Goal: Task Accomplishment & Management: Manage account settings

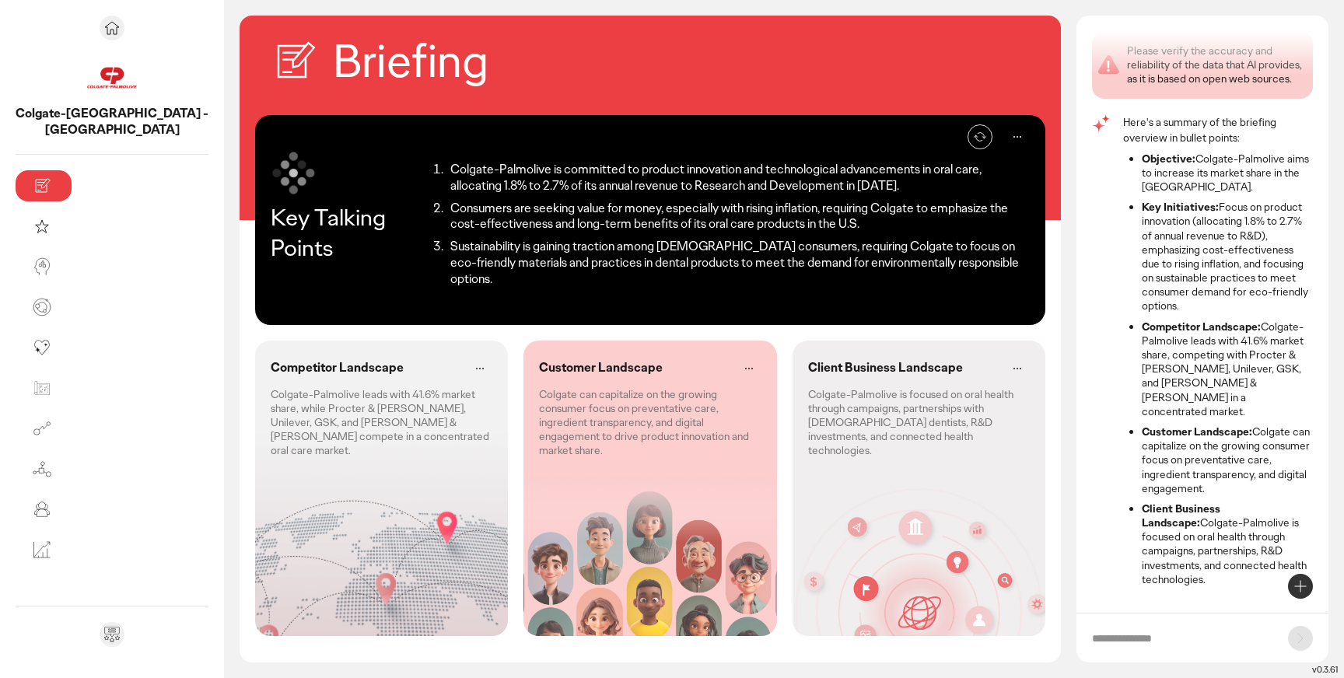
scroll to position [48, 0]
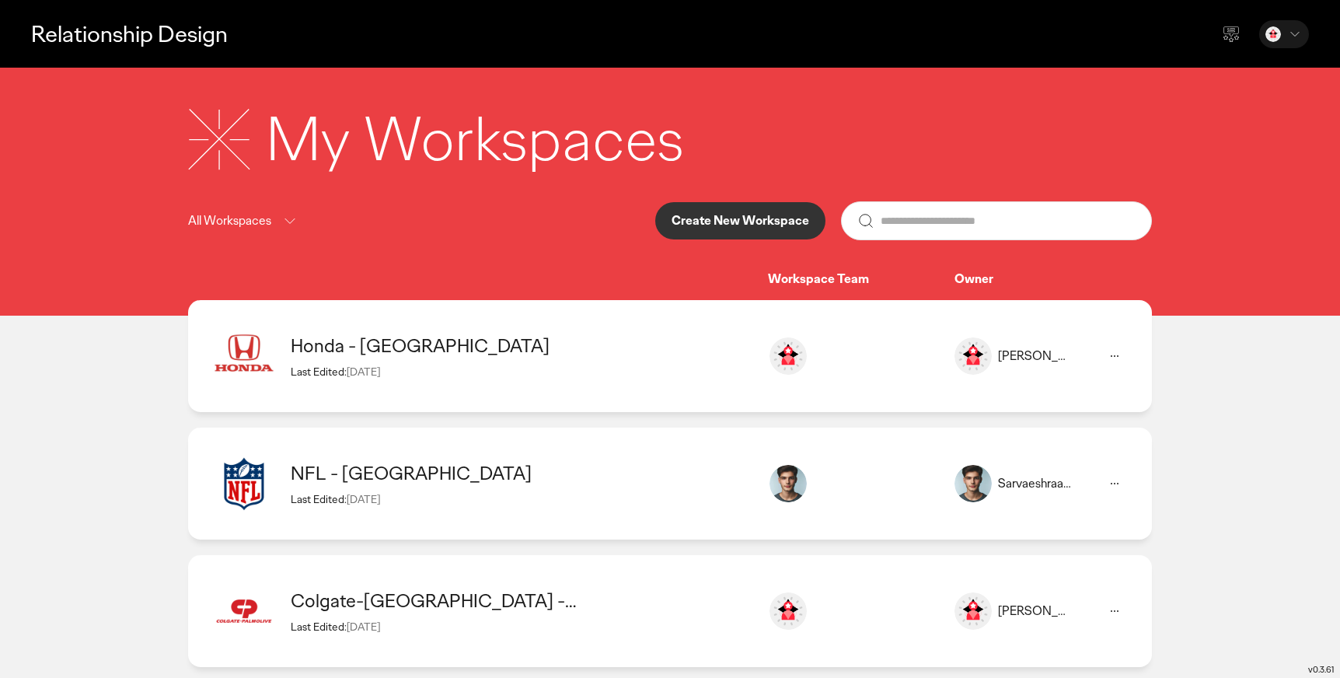
click at [127, 42] on p "Relationship Design" at bounding box center [129, 34] width 197 height 32
click at [393, 210] on div "All Workspaces Create New Workspace" at bounding box center [670, 220] width 964 height 39
click at [47, 257] on div "My Workspaces All Workspaces Create New Workspace Workspace Team Owner" at bounding box center [670, 192] width 1340 height 248
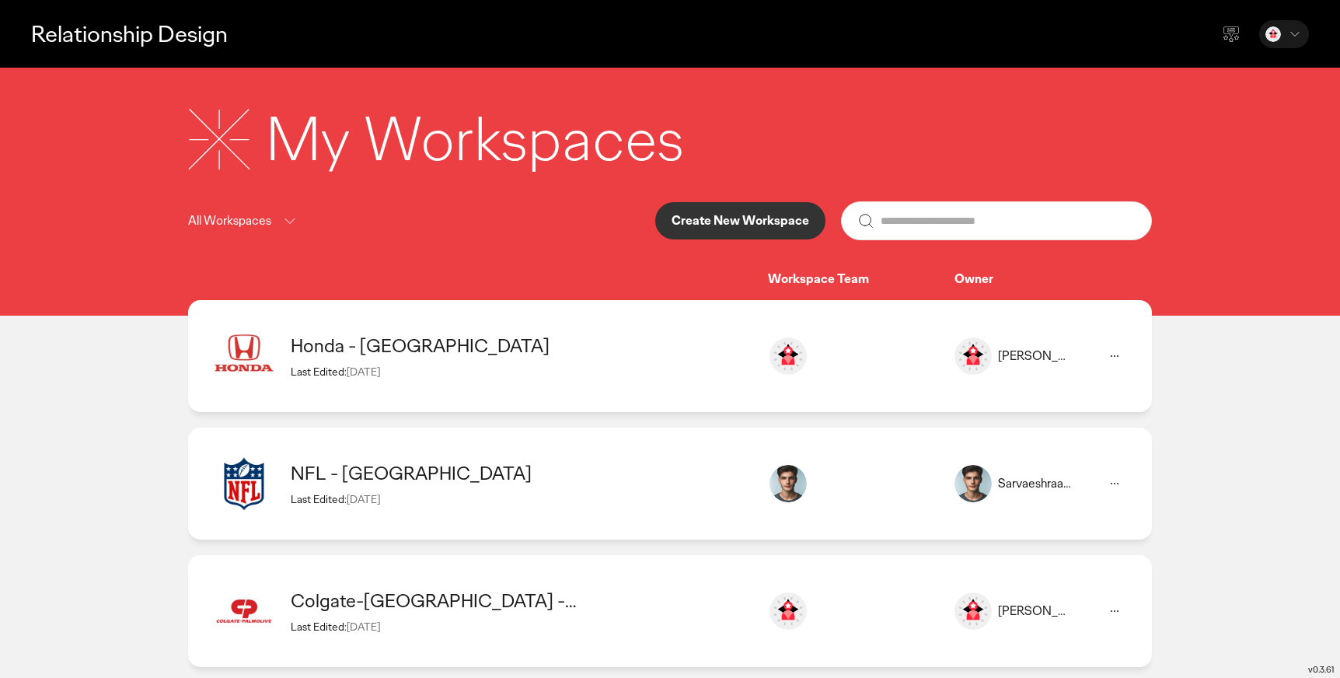
click at [142, 306] on div "My Workspaces All Workspaces Create New Workspace Workspace Team Owner" at bounding box center [670, 192] width 1340 height 248
click at [522, 201] on div "All Workspaces Create New Workspace" at bounding box center [670, 220] width 964 height 39
click at [708, 219] on p "Create New Workspace" at bounding box center [741, 221] width 138 height 12
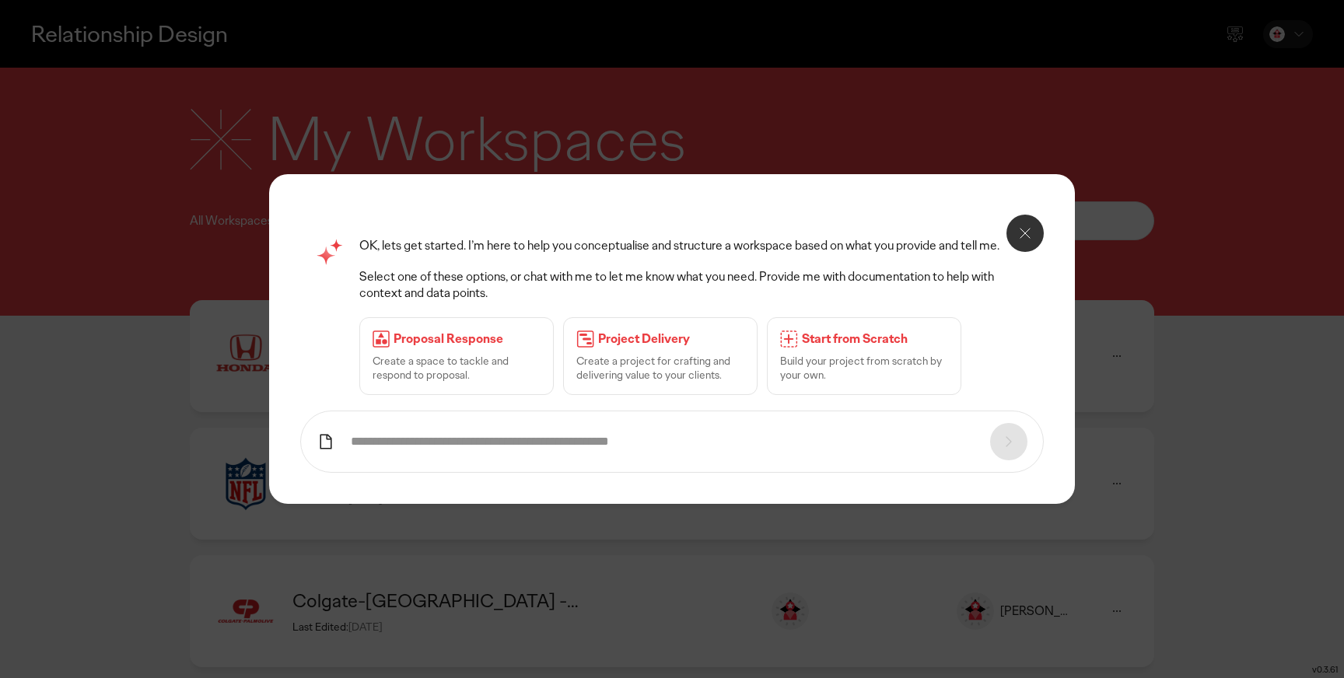
click at [494, 394] on div "OK, lets get started. I’m here to help you conceptualise and structure a worksp…" at bounding box center [672, 339] width 806 height 330
click at [469, 447] on input "text" at bounding box center [663, 442] width 624 height 16
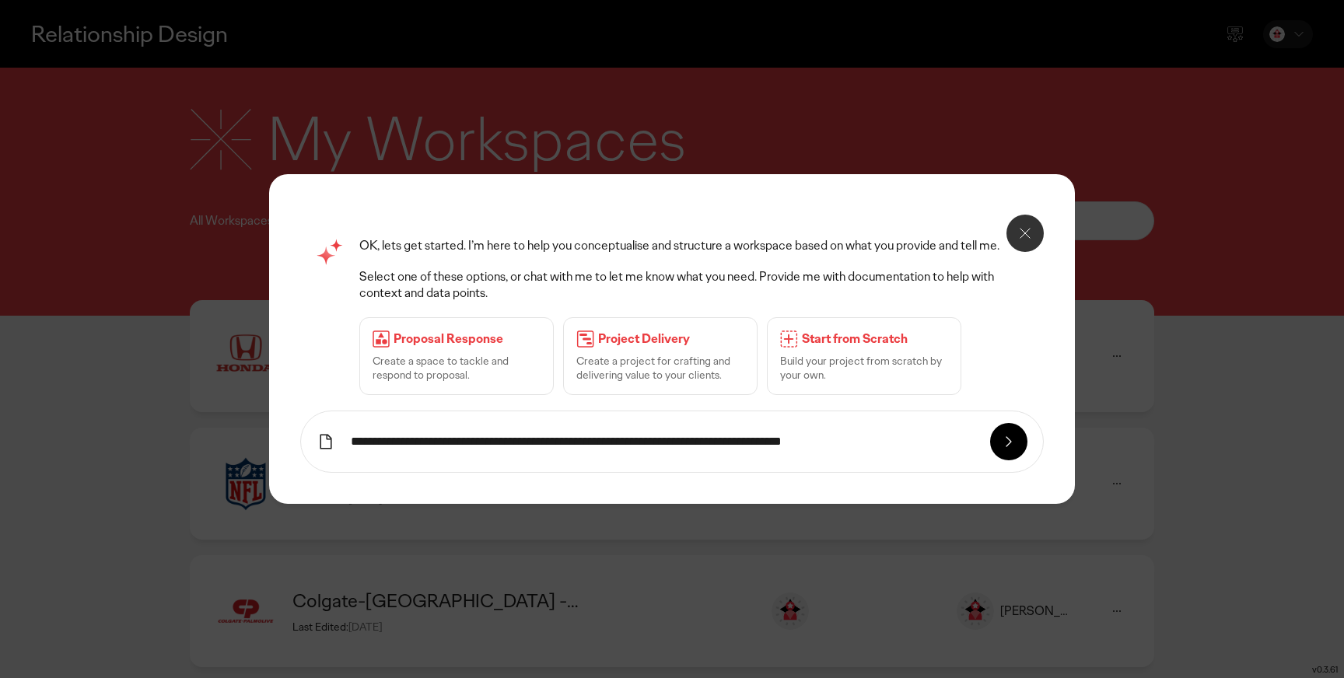
click at [558, 450] on input "**********" at bounding box center [663, 442] width 624 height 16
click at [886, 450] on input "**********" at bounding box center [663, 442] width 624 height 16
type input "**********"
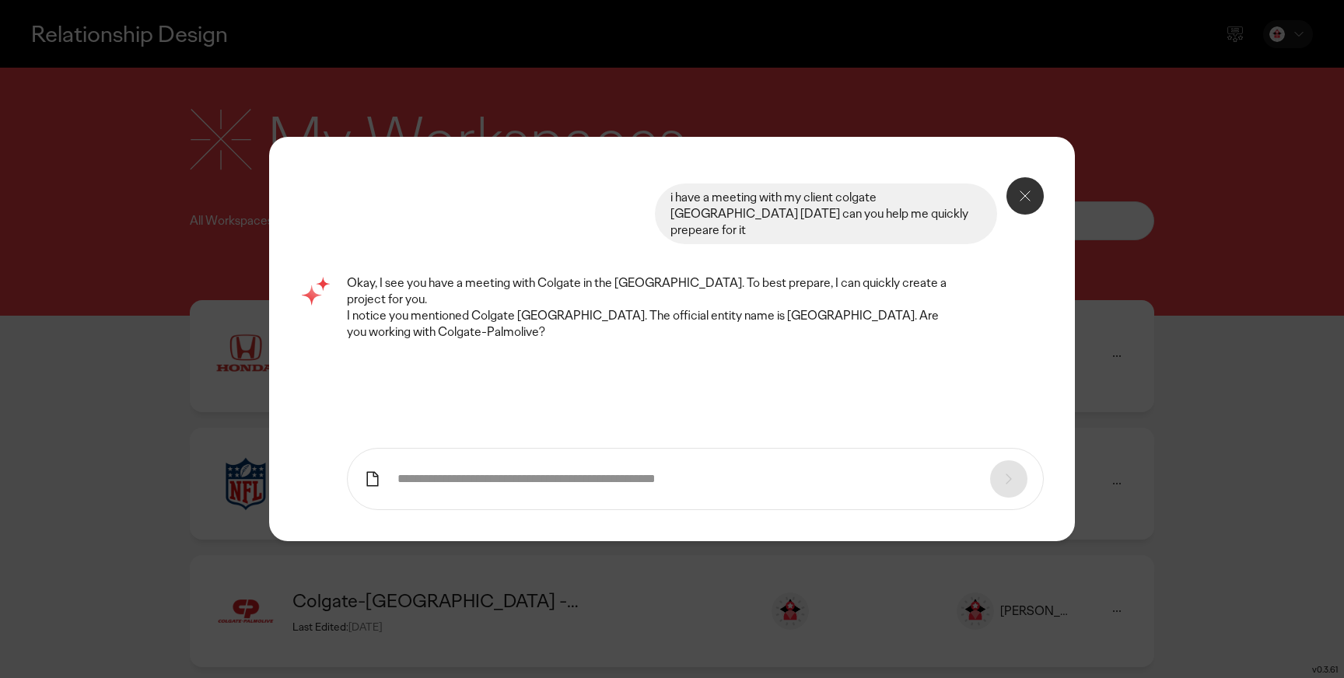
click at [522, 476] on input "text" at bounding box center [686, 479] width 578 height 16
type input "***"
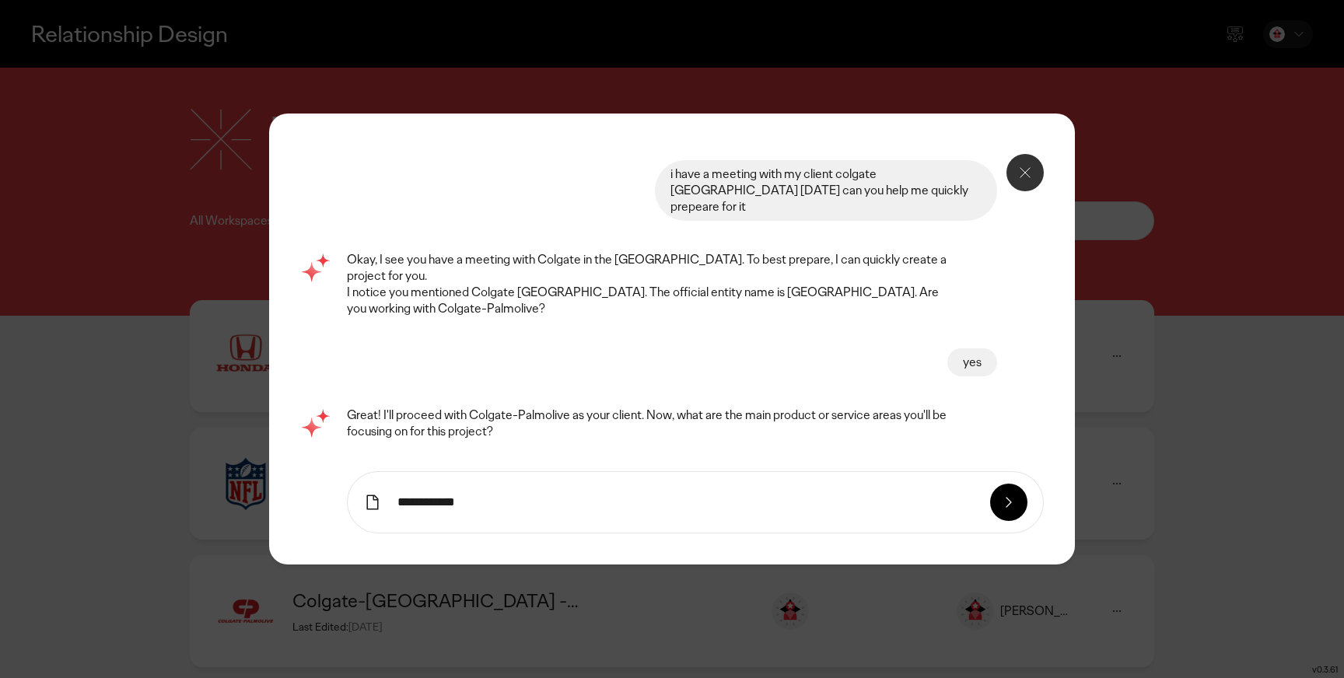
type input "**********"
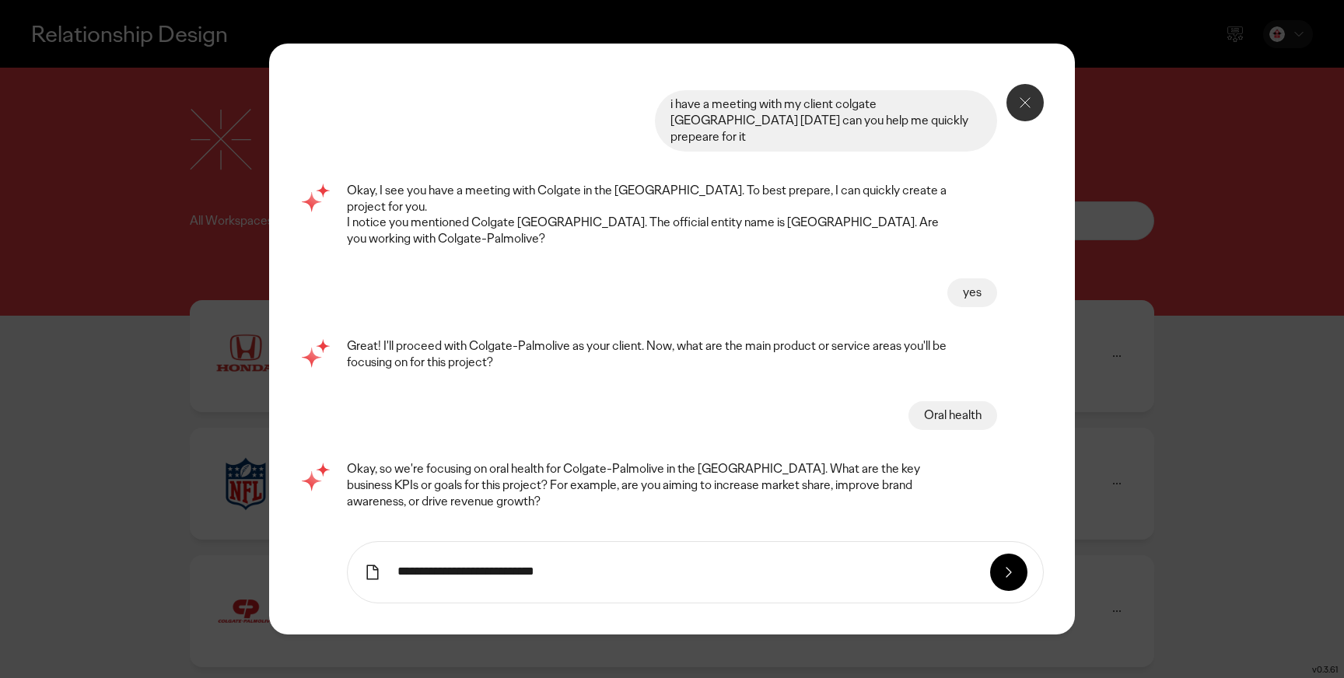
type input "**********"
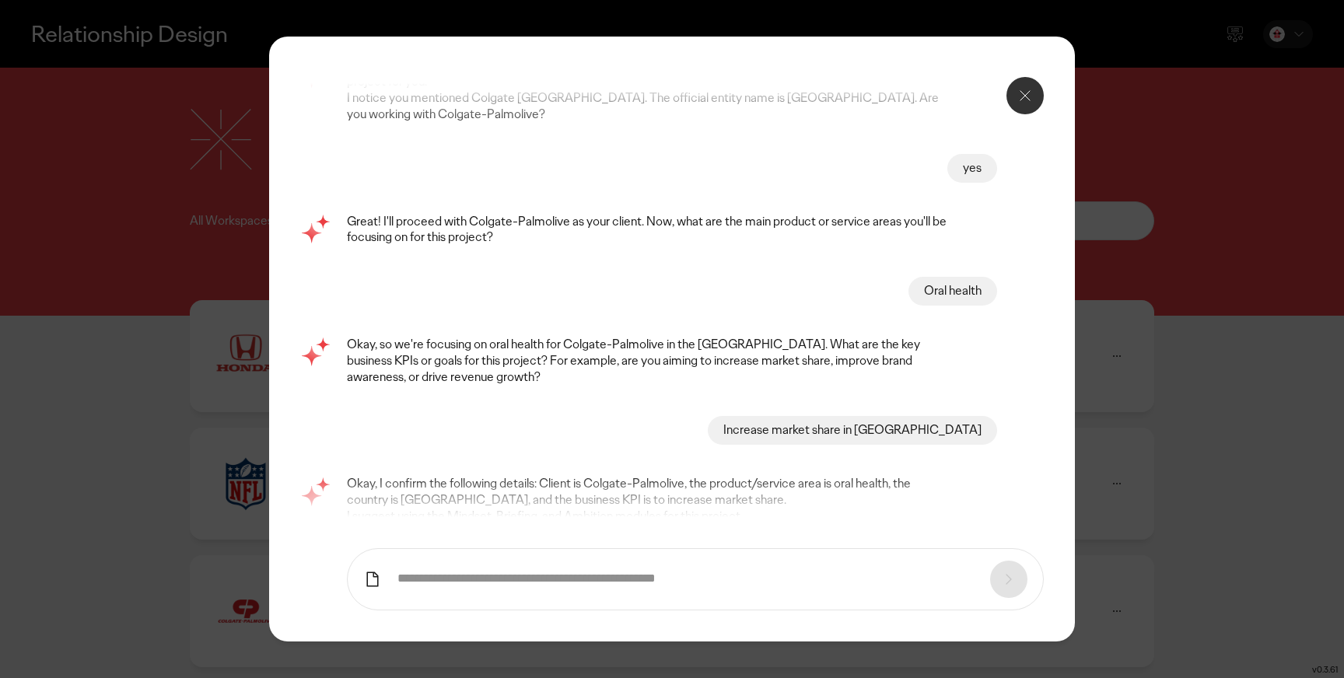
scroll to position [428, 0]
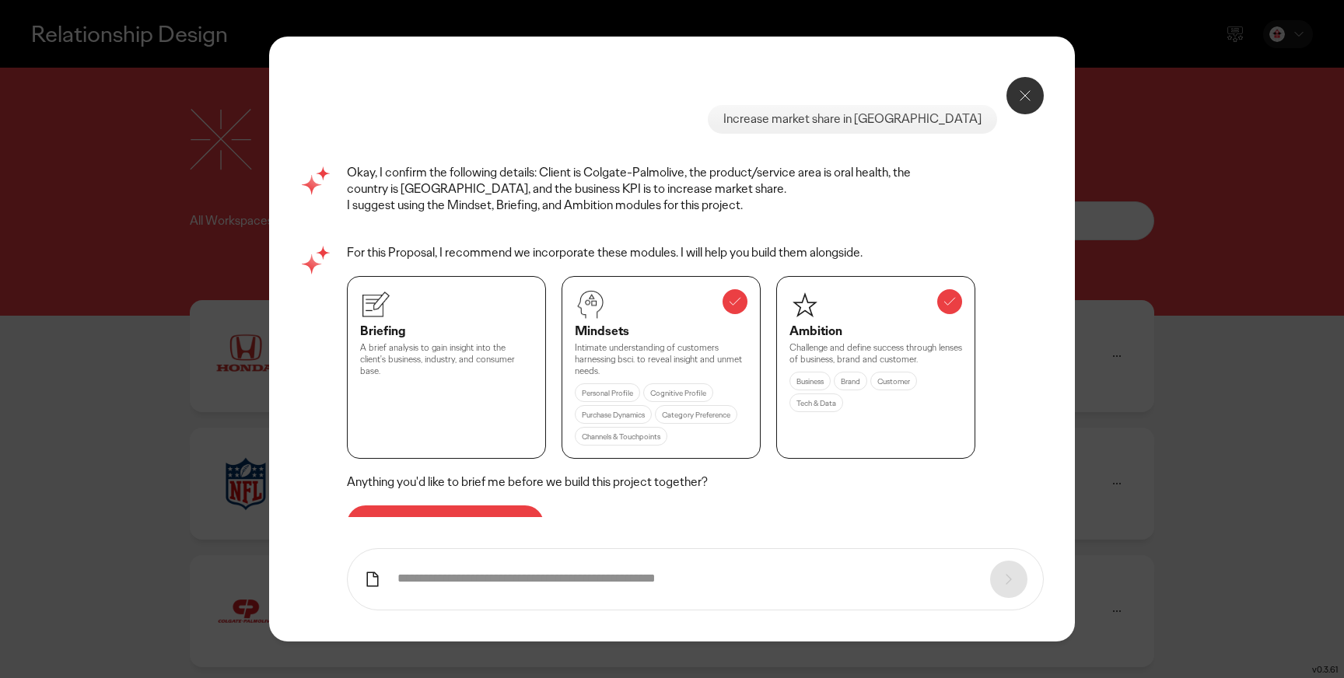
click at [464, 505] on button "Done, bring me to the project" at bounding box center [445, 523] width 197 height 37
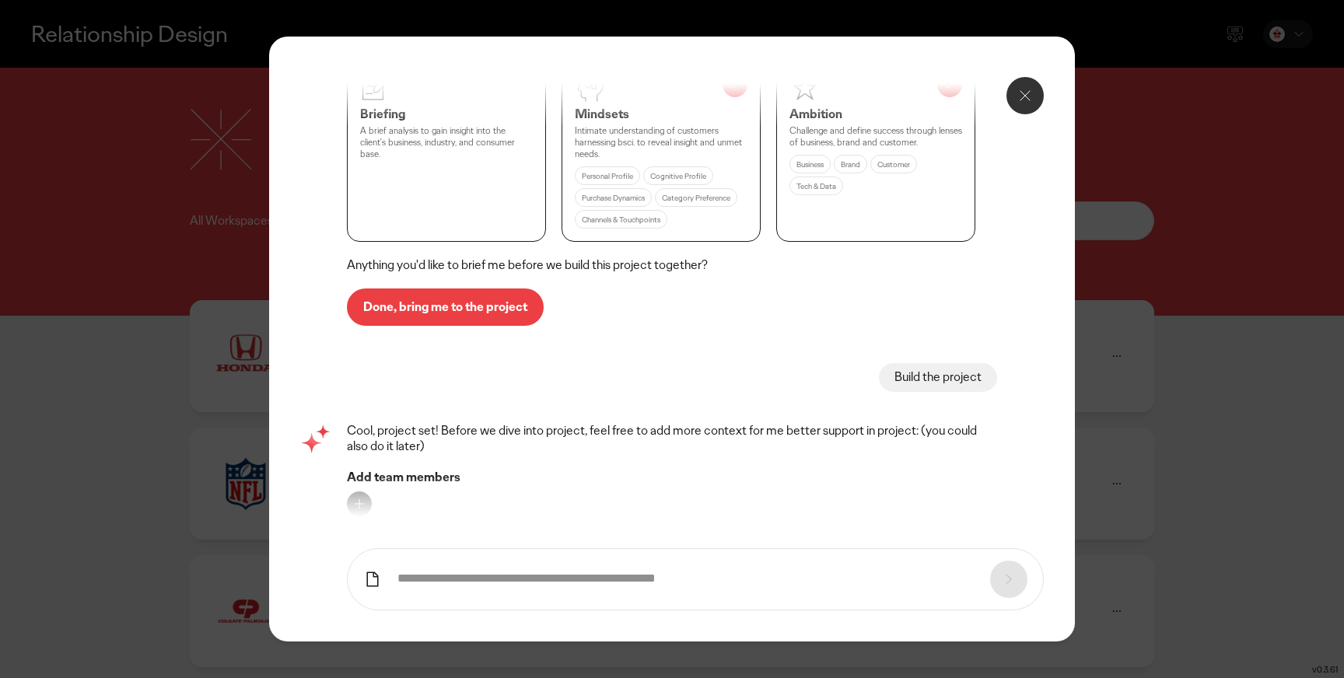
scroll to position [665, 0]
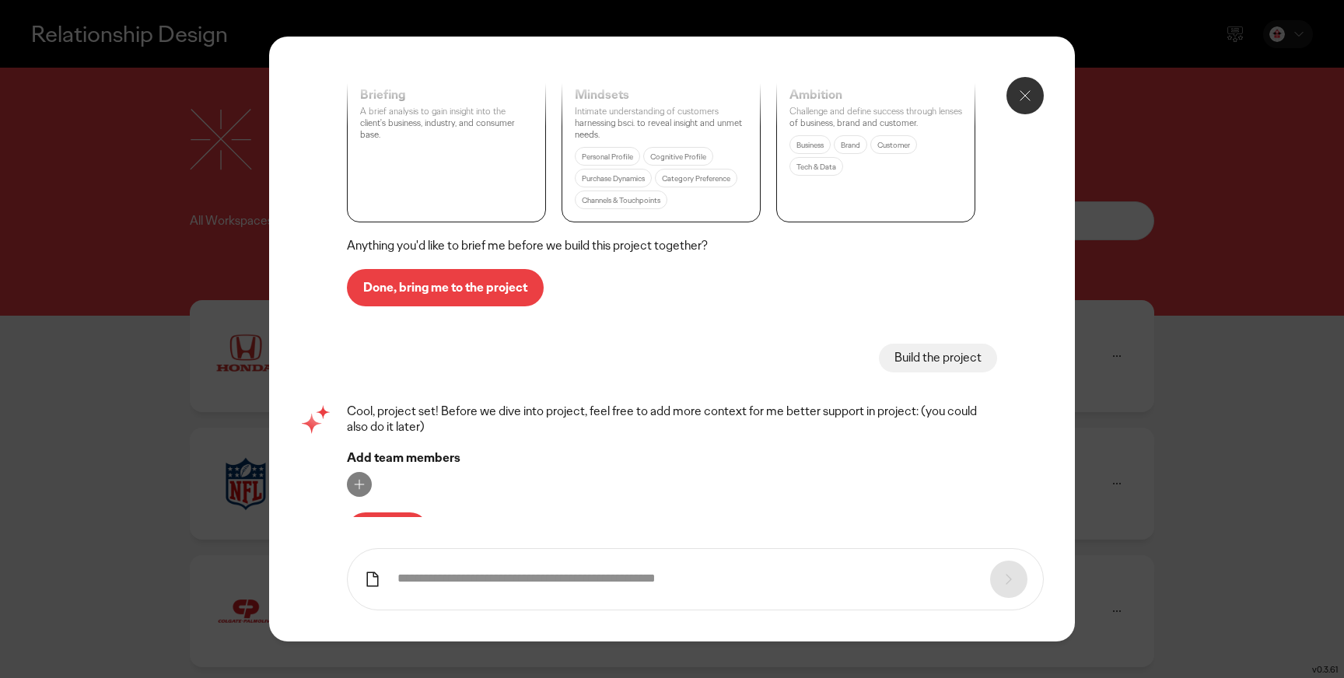
click at [406, 525] on p "Let's roll" at bounding box center [387, 531] width 49 height 12
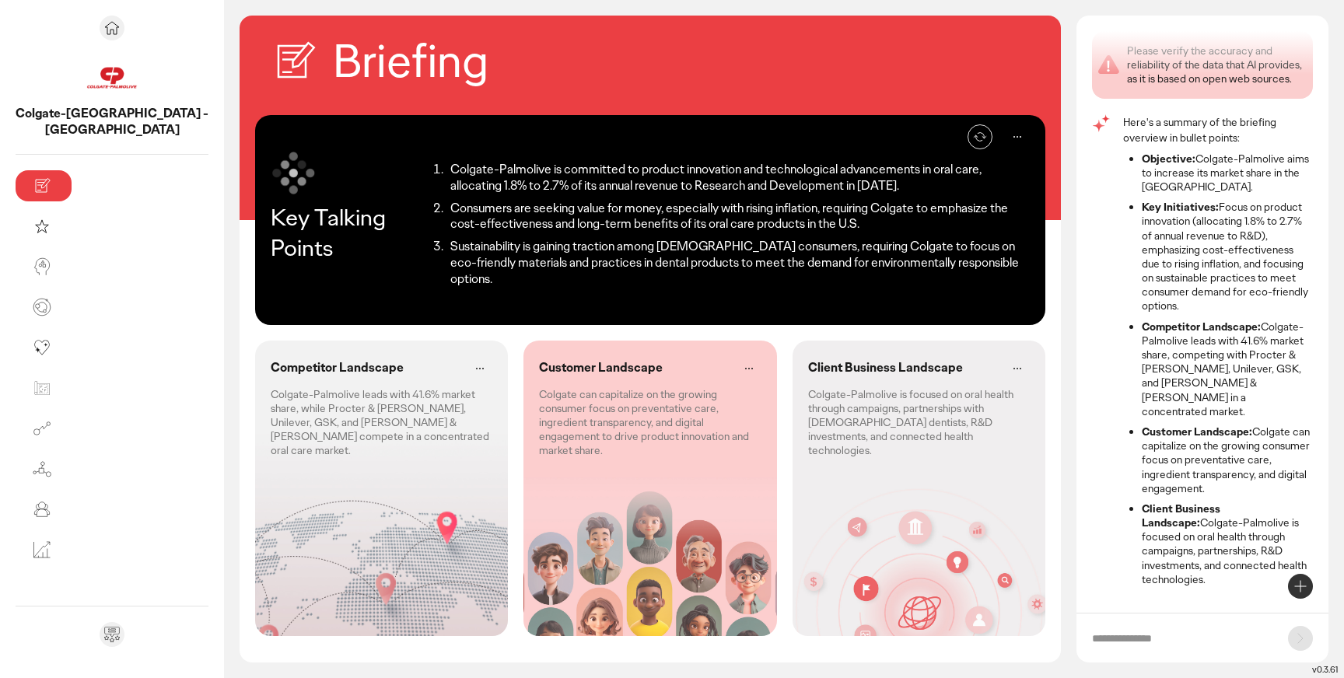
scroll to position [48, 0]
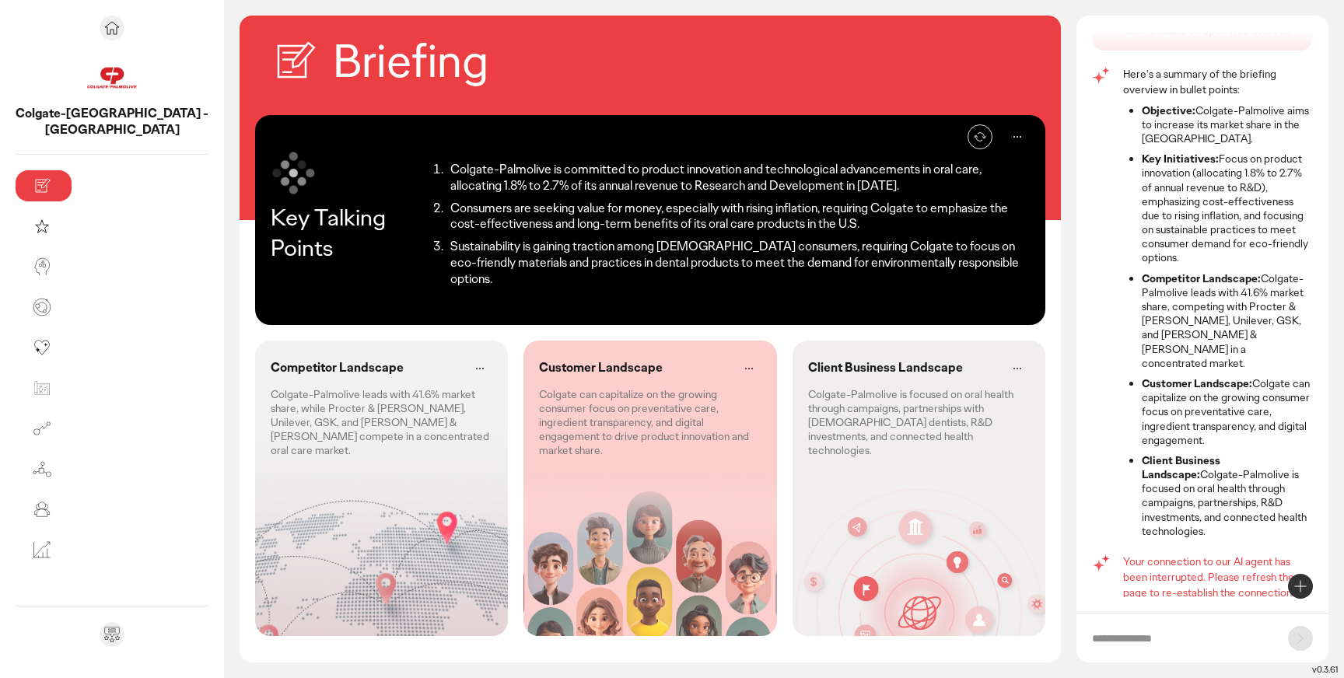
click at [802, 302] on div "Re-generate Key Talking Points Colgate-Palmolive is committed to product innova…" at bounding box center [650, 220] width 790 height 210
click at [333, 78] on h2 "Briefing" at bounding box center [411, 61] width 156 height 61
click at [533, 310] on div "Re-generate Key Talking Points Colgate-Palmolive is committed to product innova…" at bounding box center [649, 381] width 821 height 532
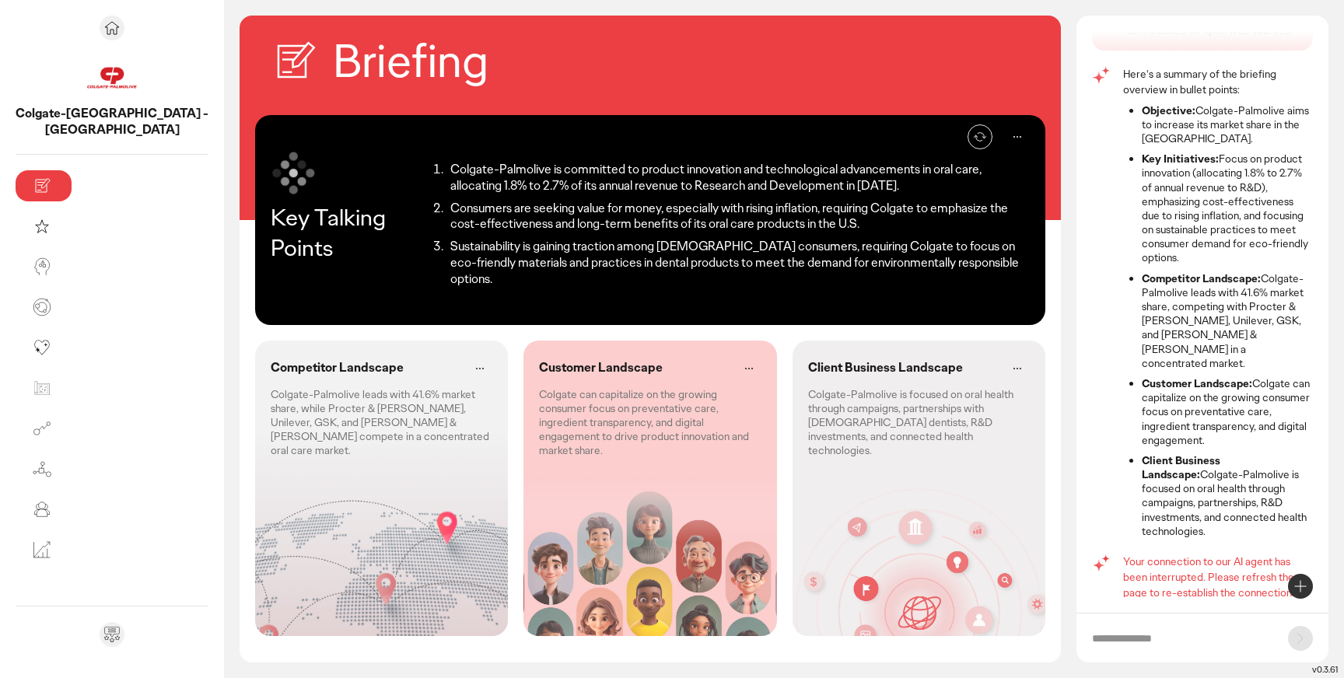
click at [844, 407] on p "Colgate-Palmolive is focused on oral health through campaigns, partnerships wit…" at bounding box center [919, 422] width 222 height 71
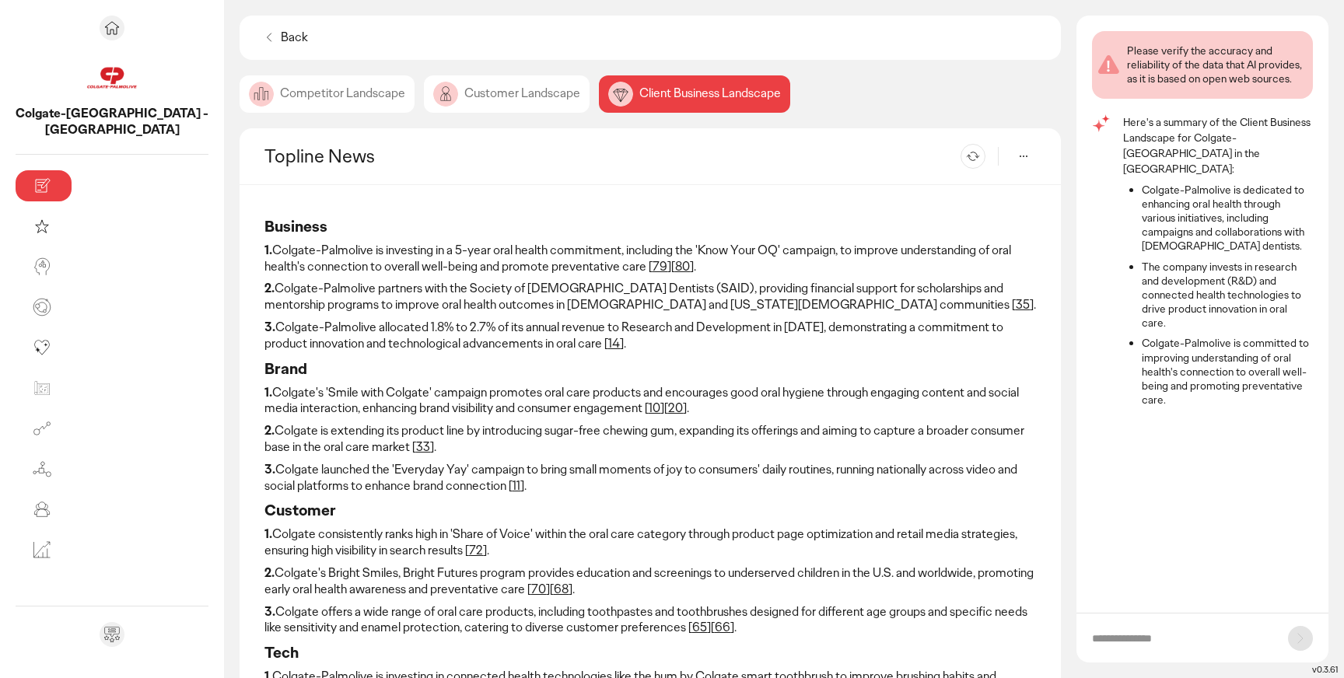
click at [652, 264] on link "79" at bounding box center [659, 266] width 15 height 16
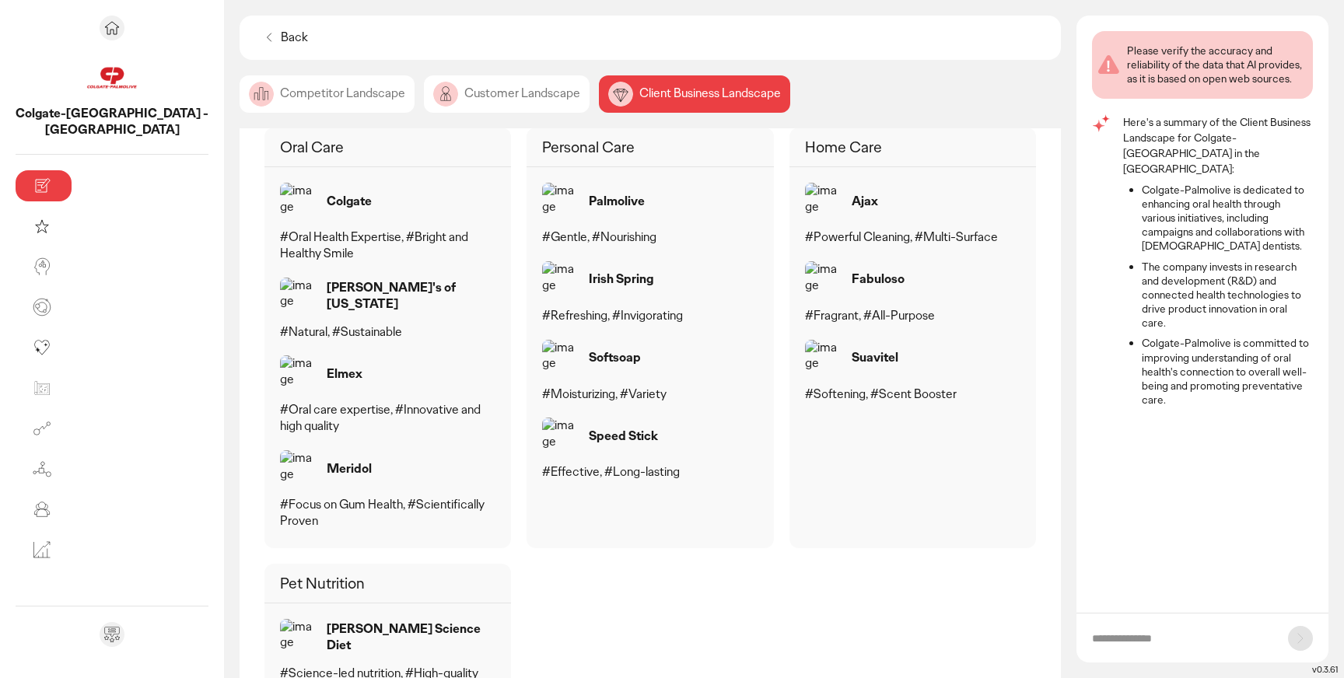
scroll to position [922, 0]
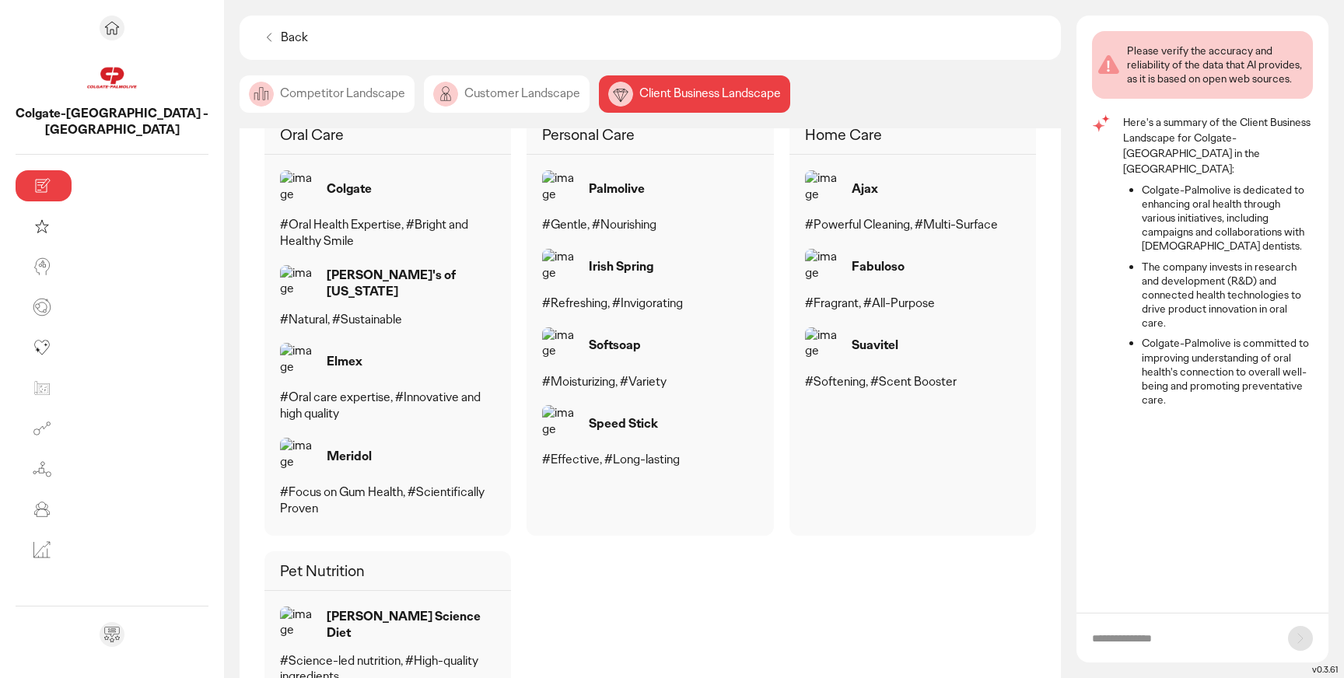
click at [424, 96] on div "Customer Landscape" at bounding box center [507, 93] width 166 height 37
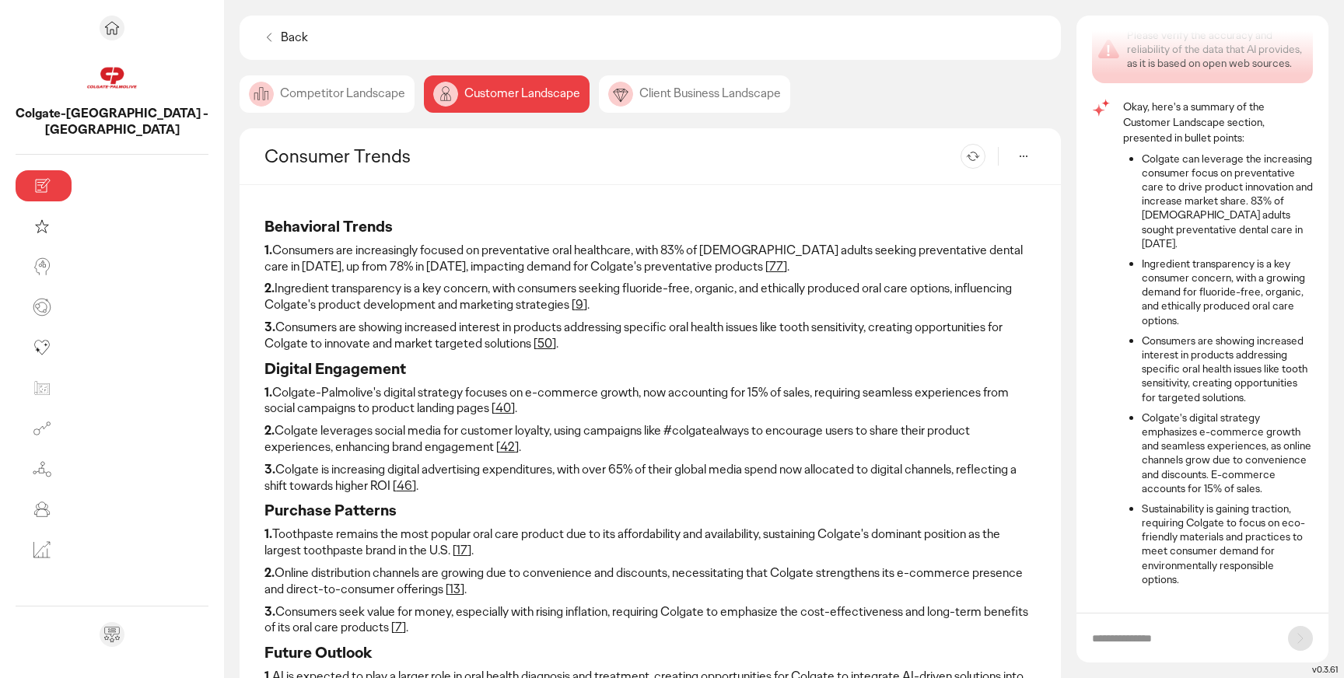
click at [239, 107] on div "Competitor Landscape" at bounding box center [326, 93] width 175 height 37
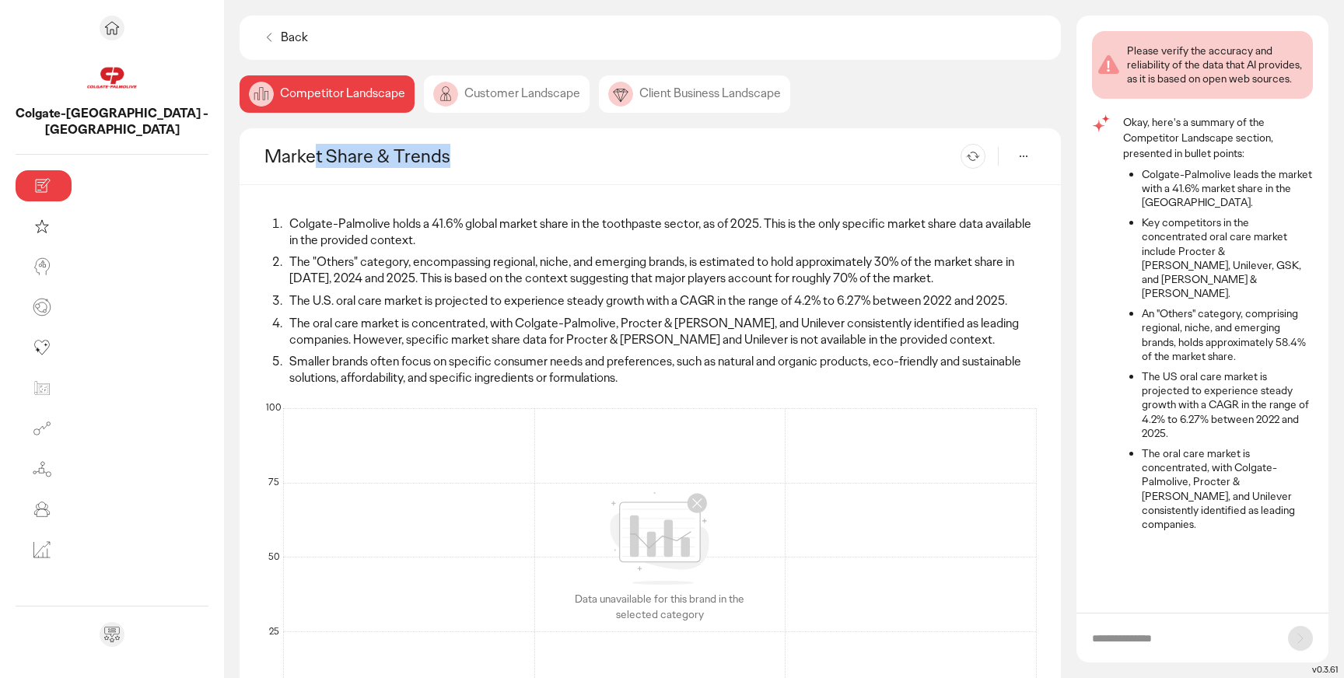
drag, startPoint x: 179, startPoint y: 153, endPoint x: 332, endPoint y: 152, distance: 153.2
click at [332, 152] on div "Market Share & Trends Re-generate" at bounding box center [649, 156] width 821 height 57
click at [355, 298] on ol "Colgate-Palmolive holds a 41.6% global market share in the toothpaste sector, a…" at bounding box center [649, 301] width 771 height 170
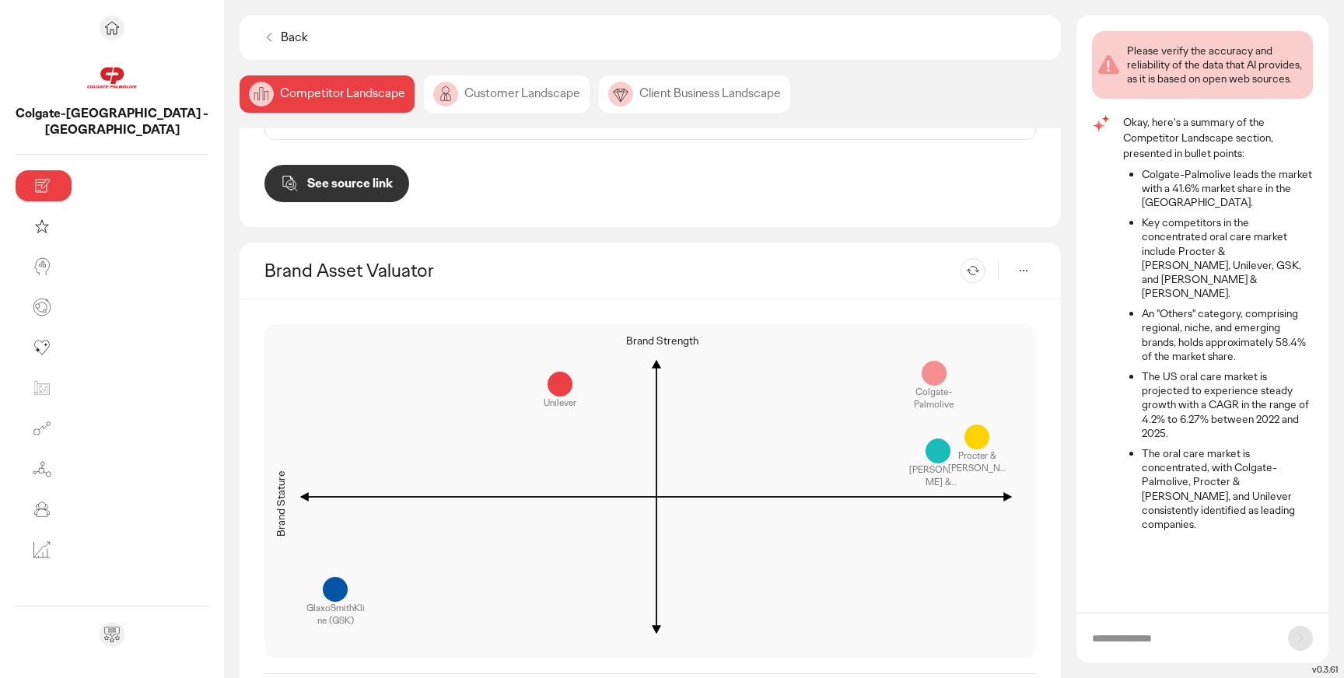
scroll to position [1384, 0]
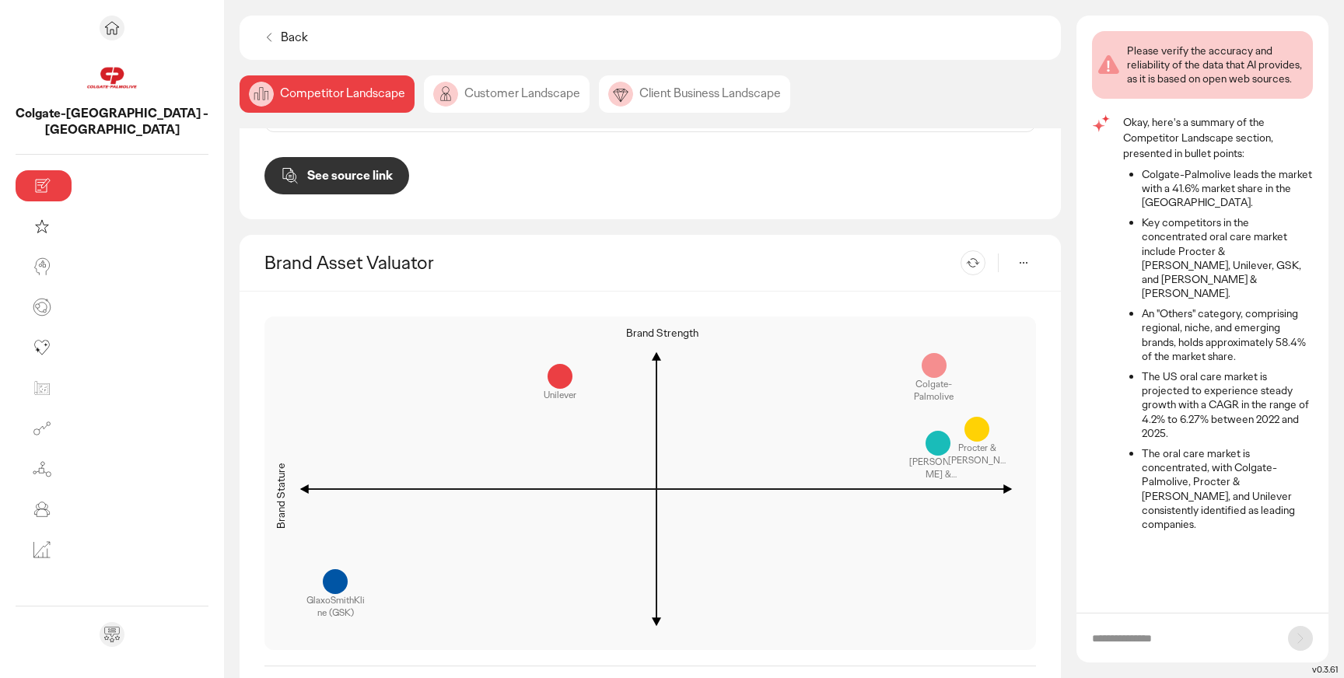
click at [314, 257] on div "Niche/ Unrealised" at bounding box center [511, 265] width 395 height 16
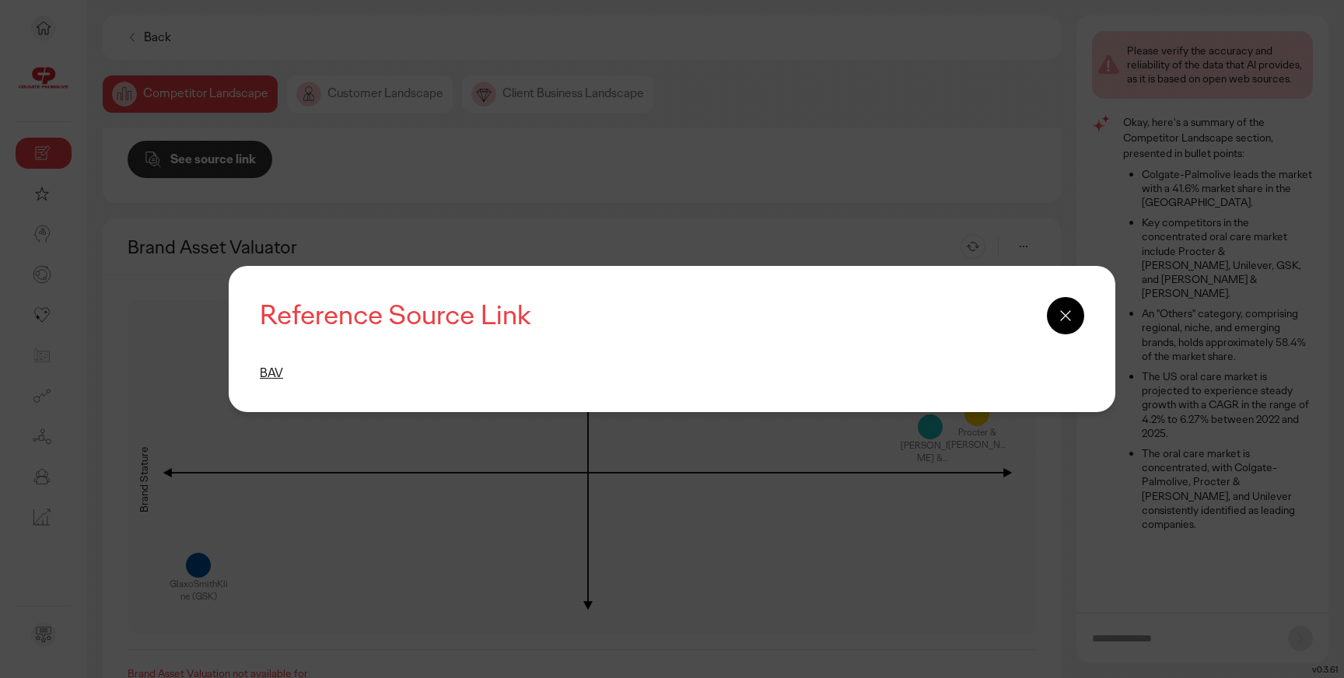
click at [1066, 307] on icon at bounding box center [1065, 315] width 19 height 19
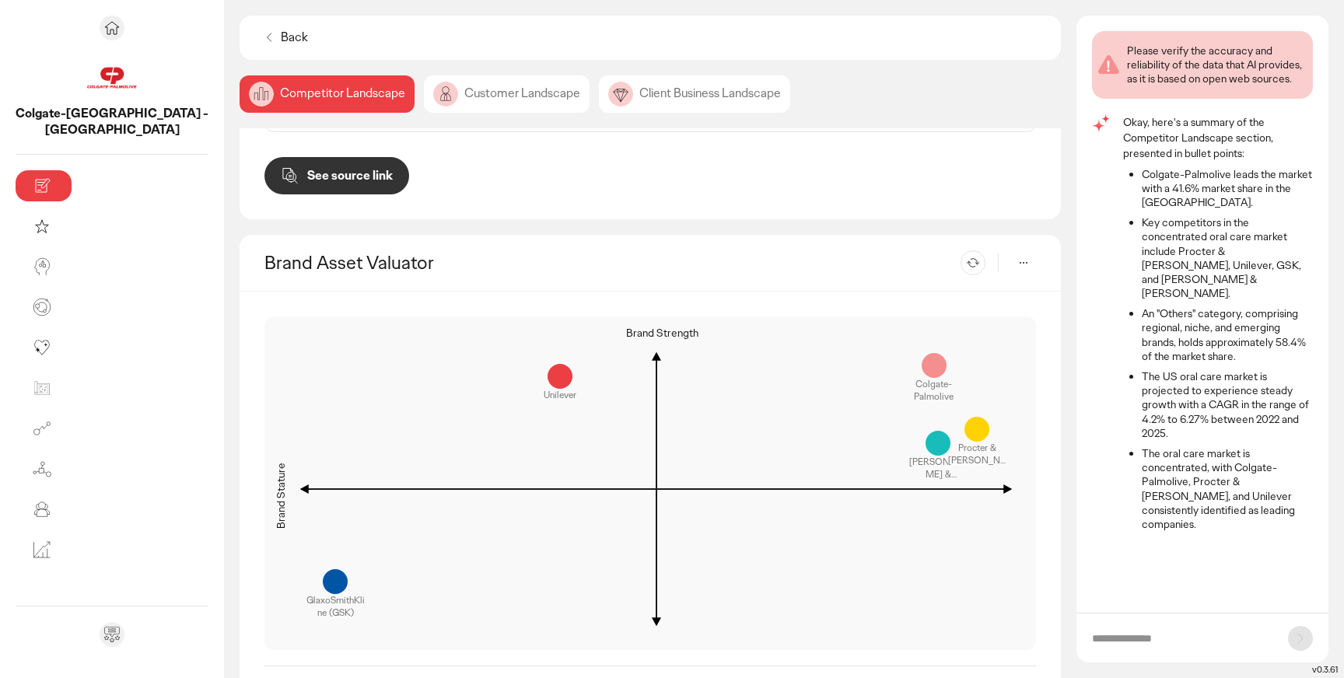
scroll to position [1441, 0]
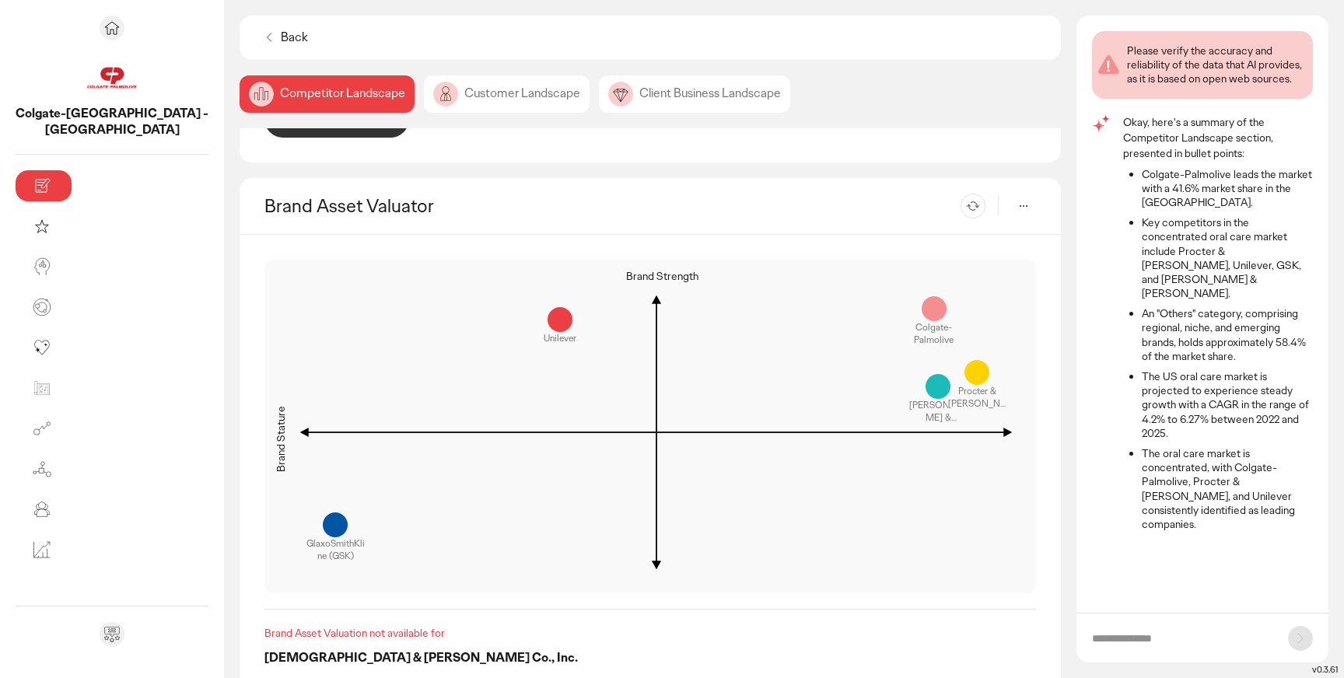
click at [1167, 514] on div "Please verify the accuracy and reliability of the data that AI provides, as it …" at bounding box center [1207, 314] width 230 height 566
click at [1151, 631] on input "text" at bounding box center [1182, 639] width 180 height 16
click at [281, 44] on p "Back" at bounding box center [294, 38] width 27 height 16
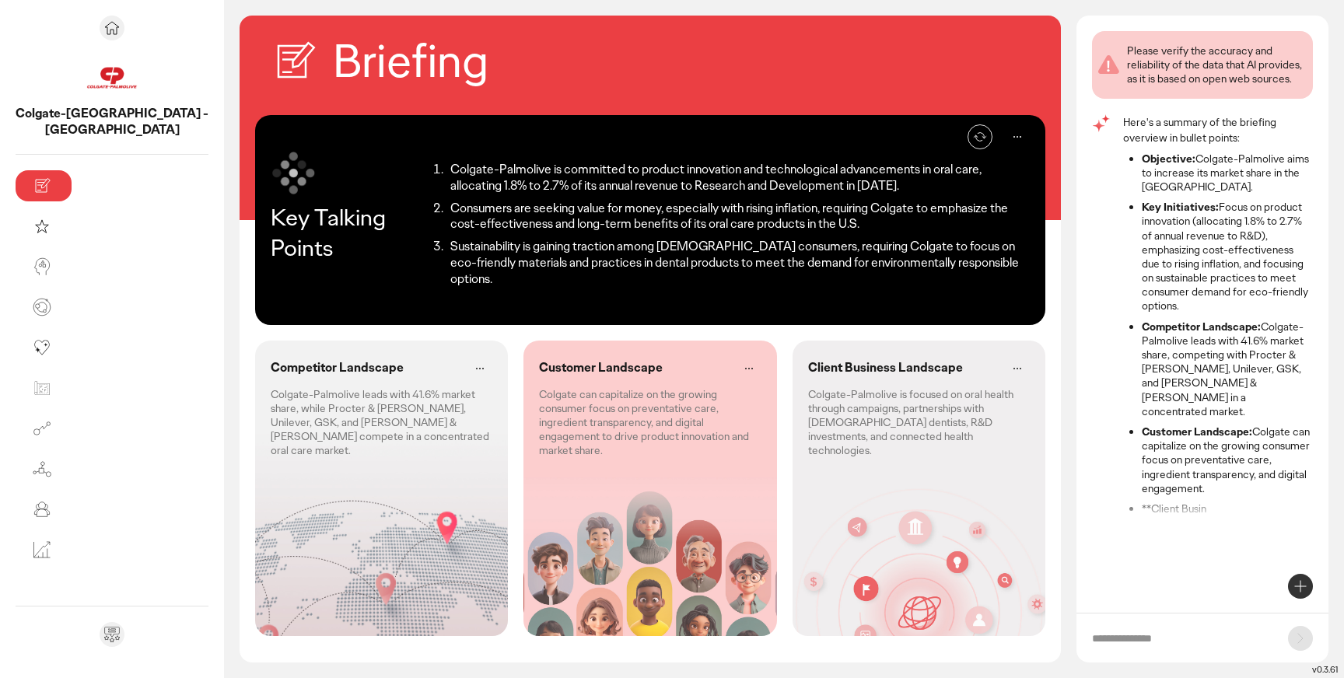
click at [1293, 589] on icon at bounding box center [1300, 586] width 19 height 19
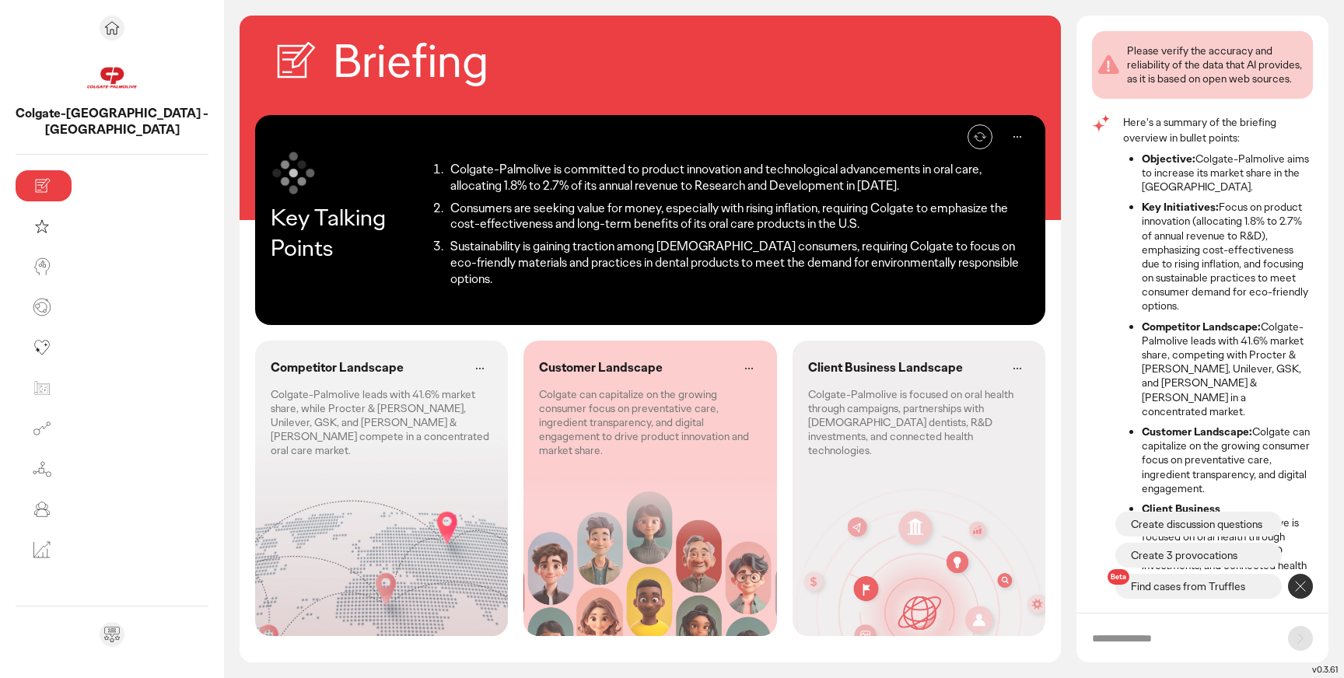
click at [1175, 527] on p "Create discussion questions" at bounding box center [1196, 524] width 131 height 16
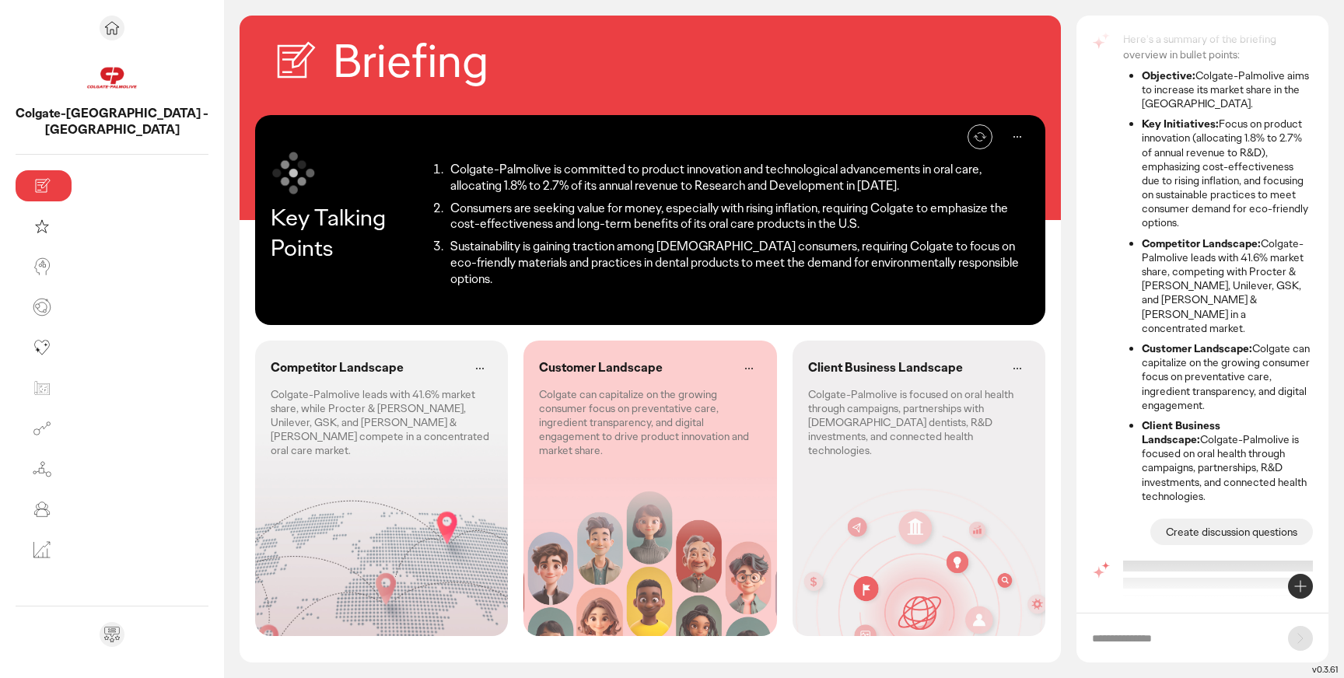
scroll to position [89, 0]
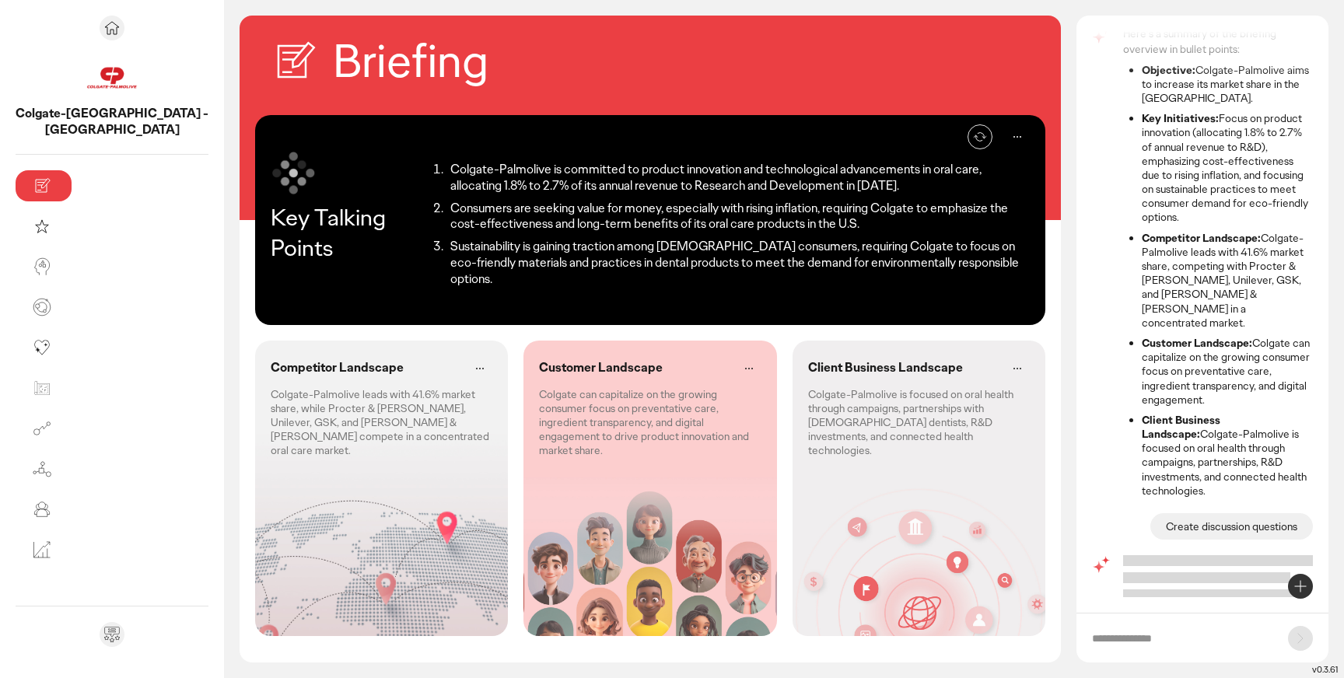
click at [1117, 639] on input "text" at bounding box center [1182, 639] width 180 height 16
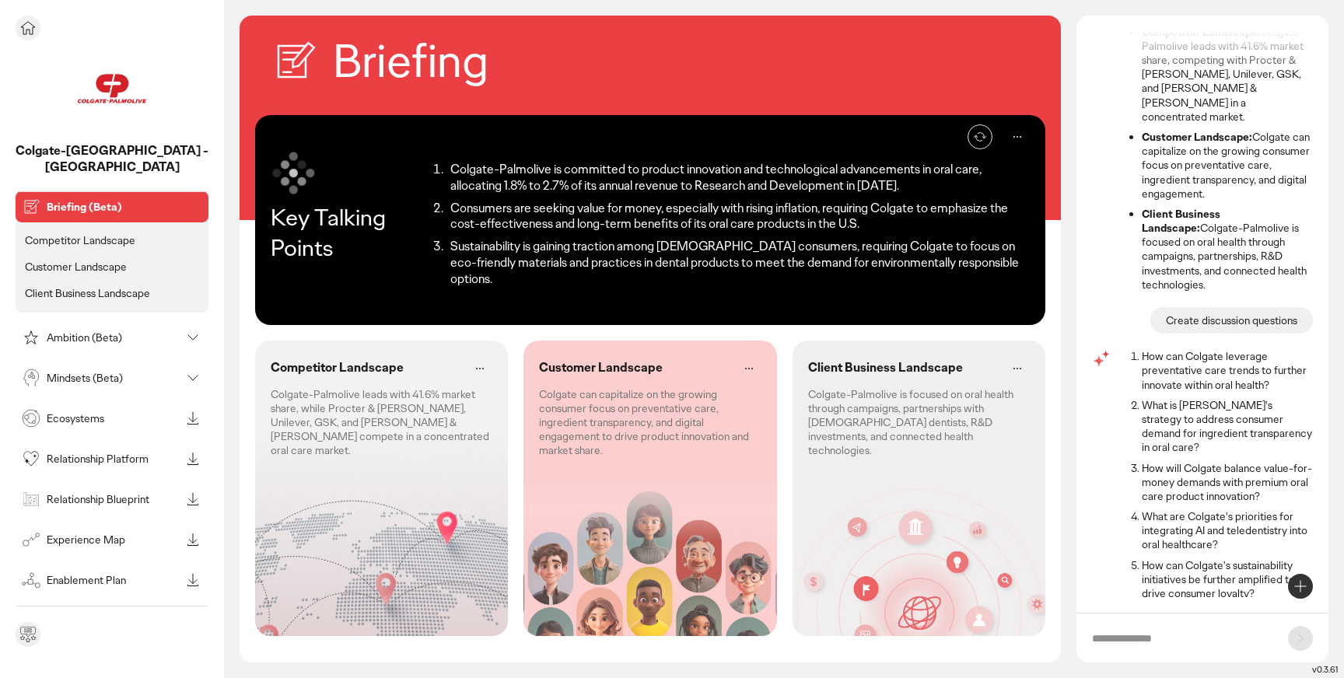
scroll to position [0, 0]
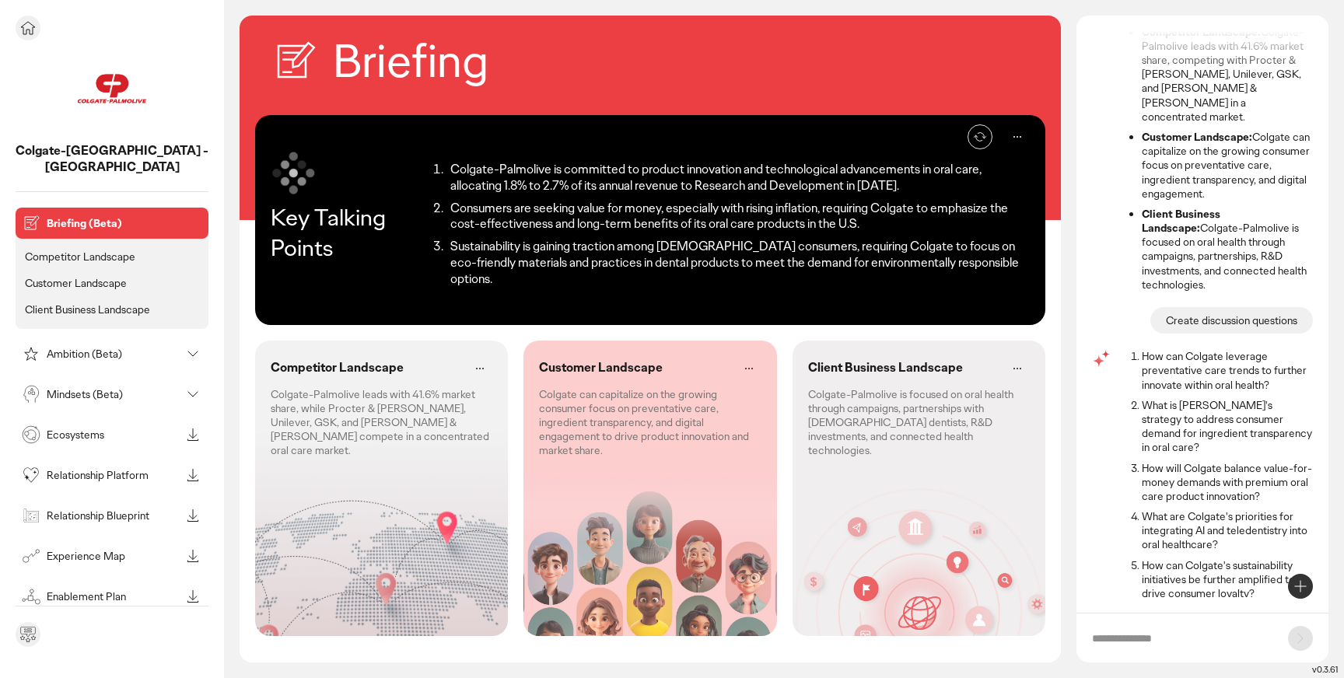
click at [128, 389] on p "Mindsets (Beta)" at bounding box center [114, 394] width 134 height 11
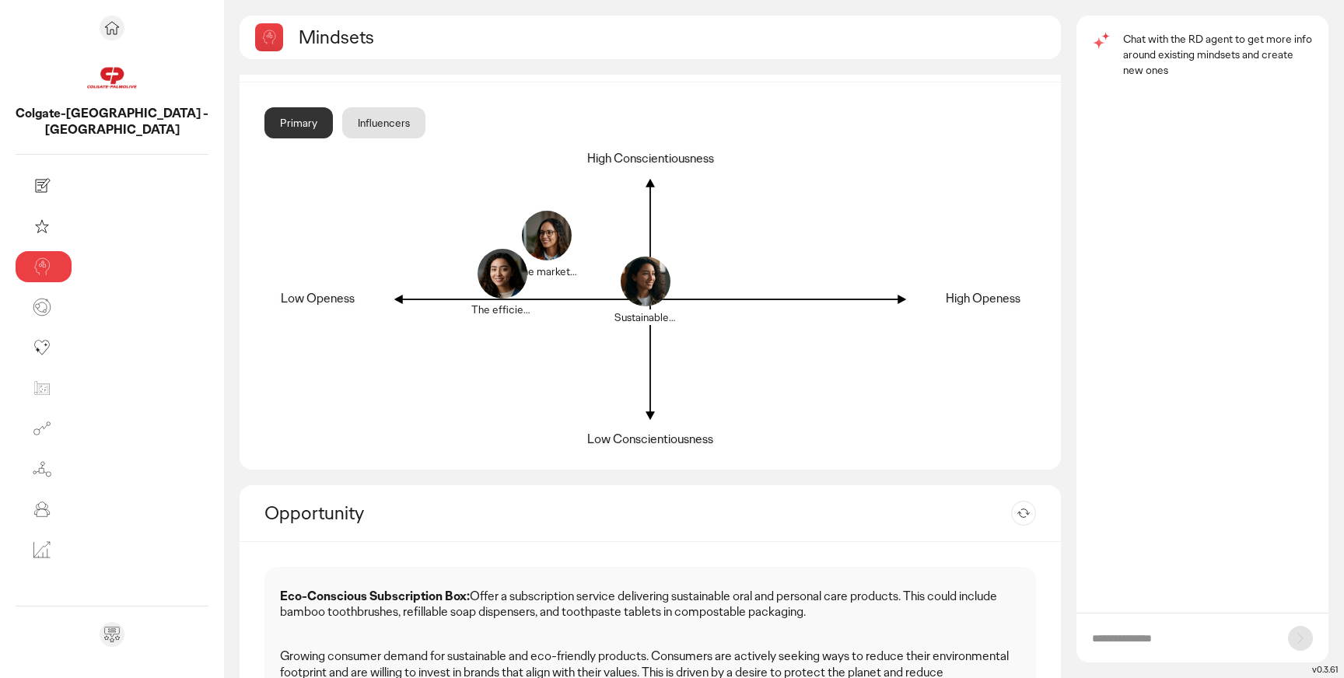
scroll to position [50, 0]
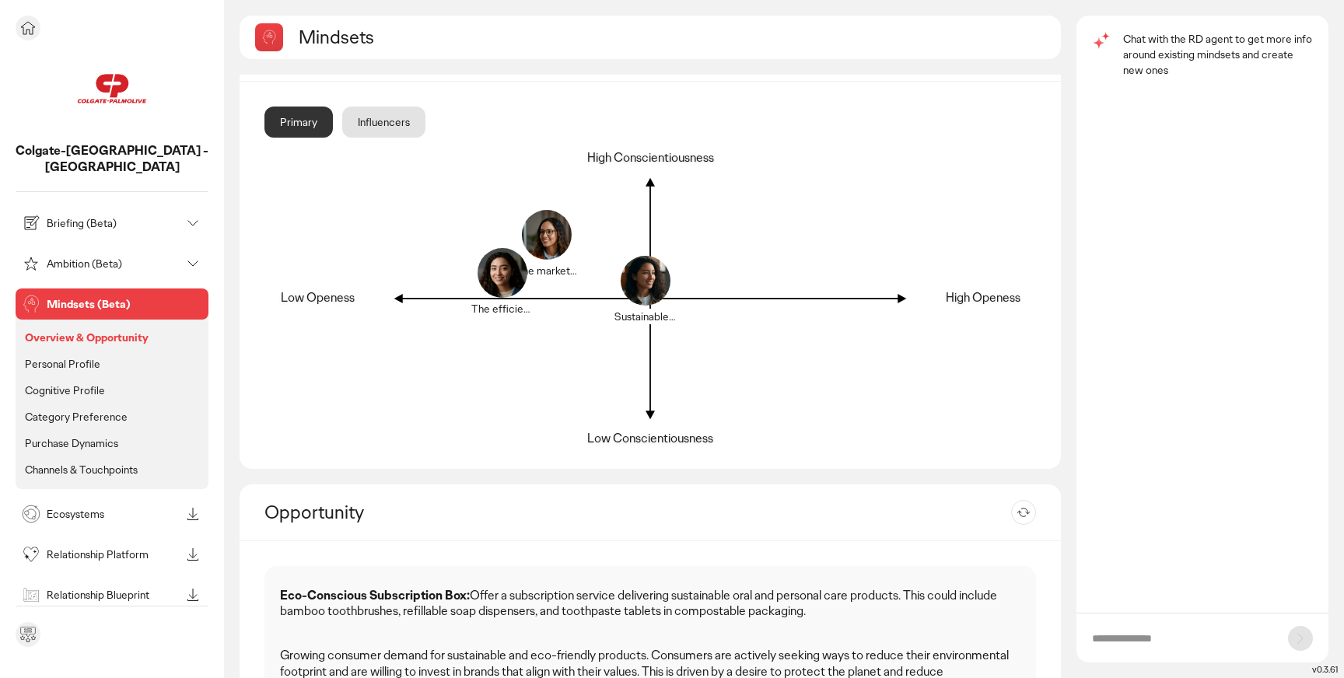
click at [70, 357] on p "Personal Profile" at bounding box center [62, 364] width 75 height 14
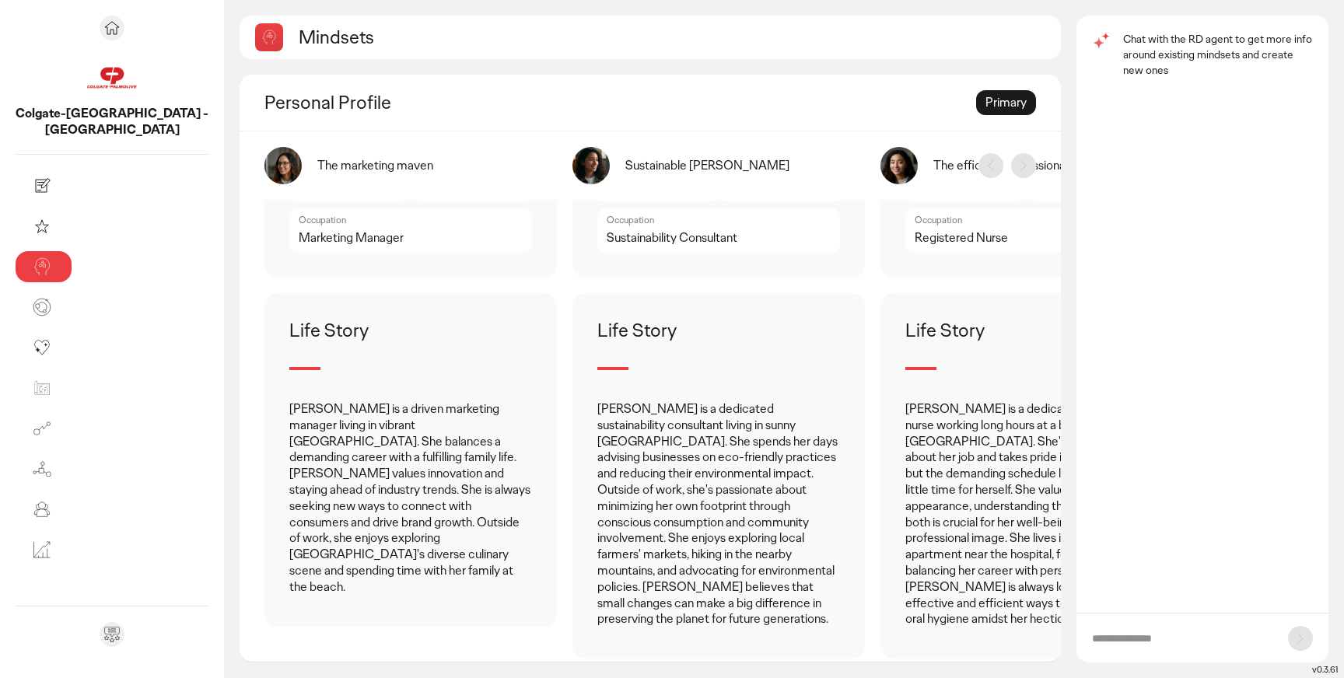
scroll to position [94, 0]
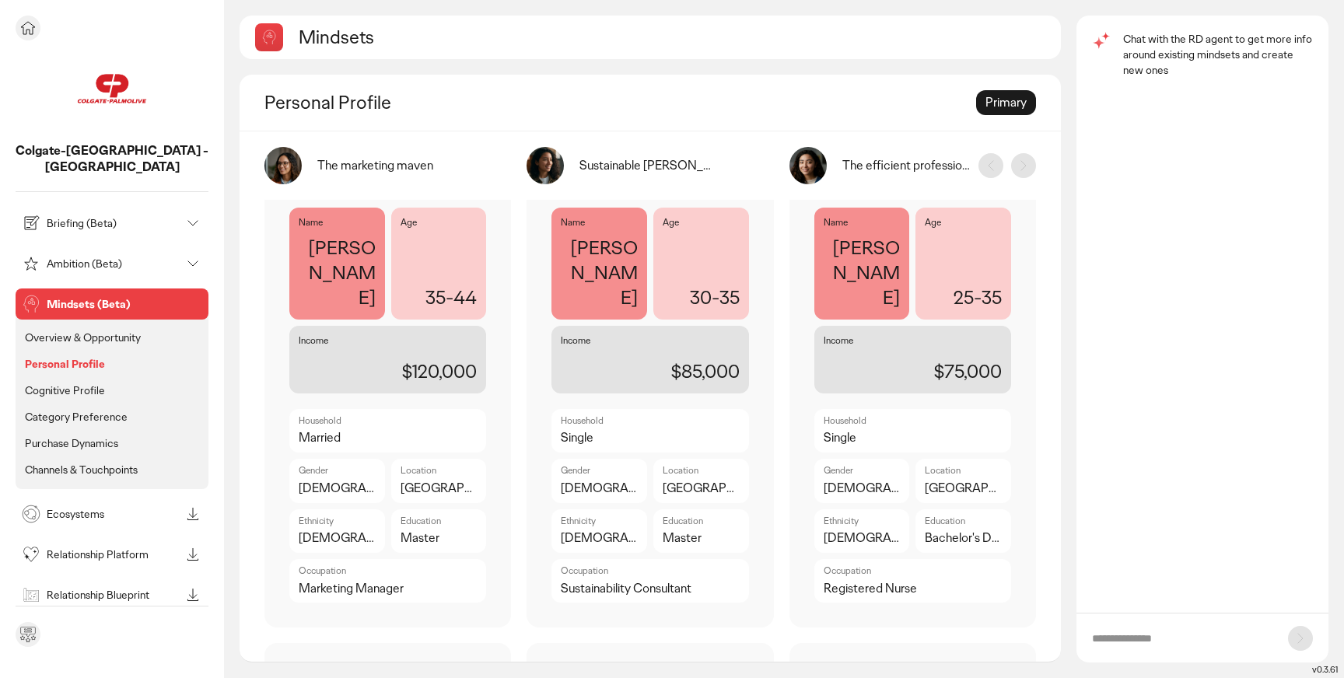
click at [81, 383] on p "Cognitive Profile" at bounding box center [65, 390] width 80 height 14
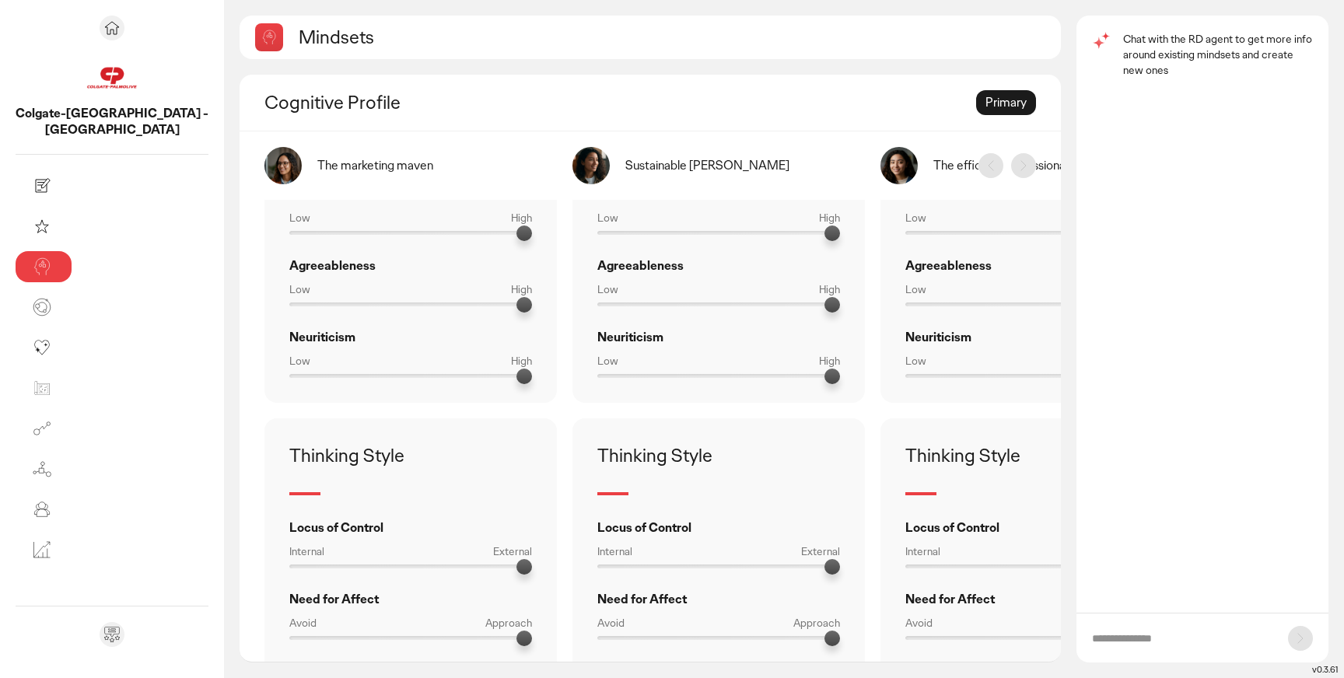
scroll to position [289, 0]
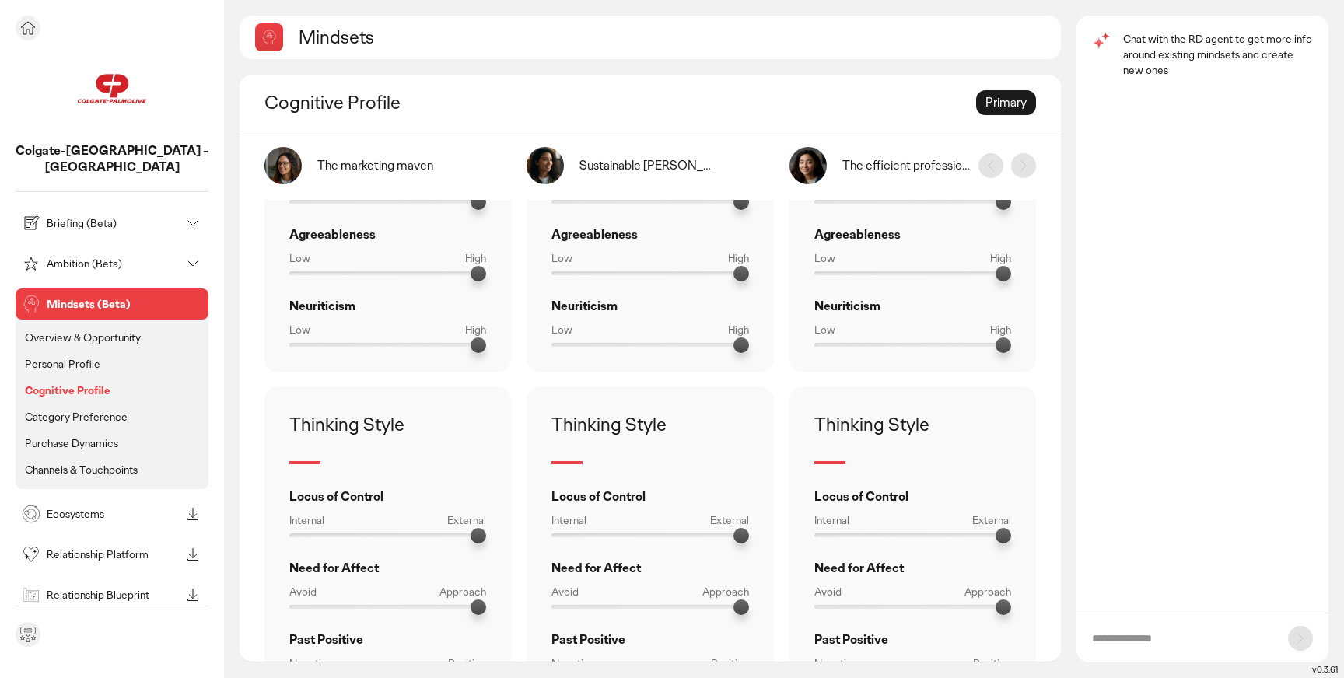
click at [94, 410] on p "Category Preference" at bounding box center [76, 417] width 103 height 14
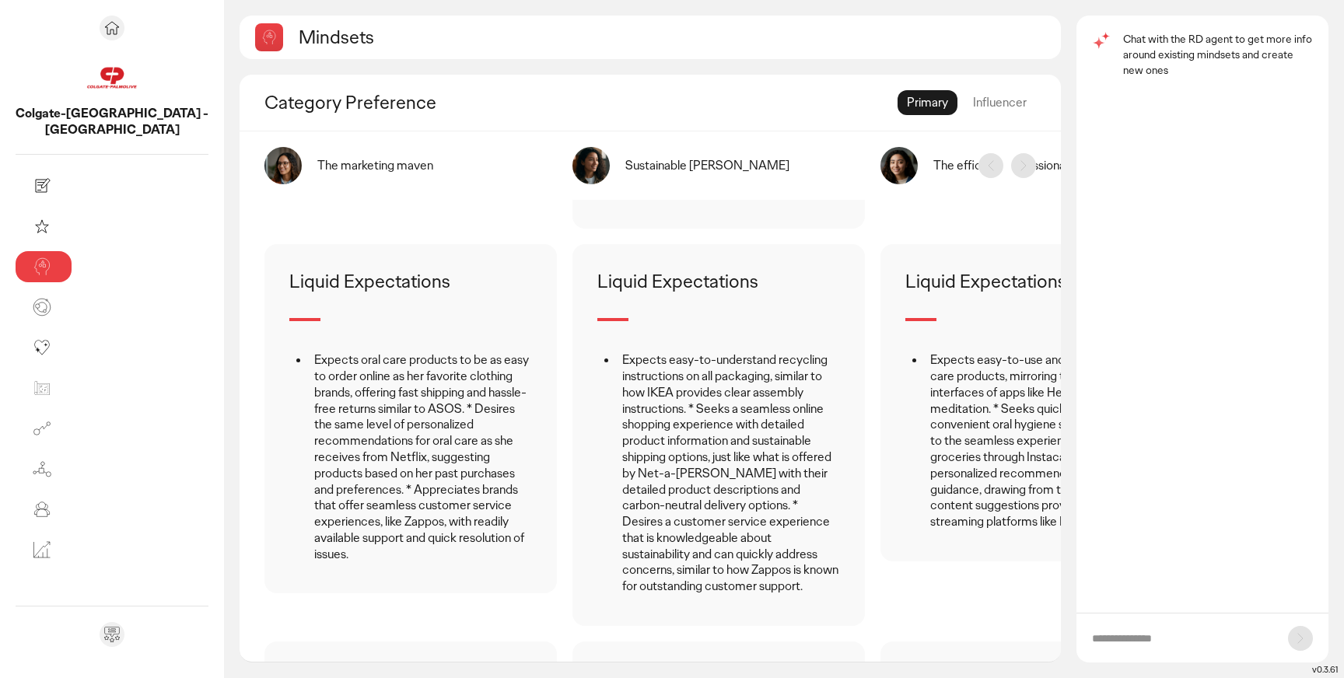
scroll to position [1404, 0]
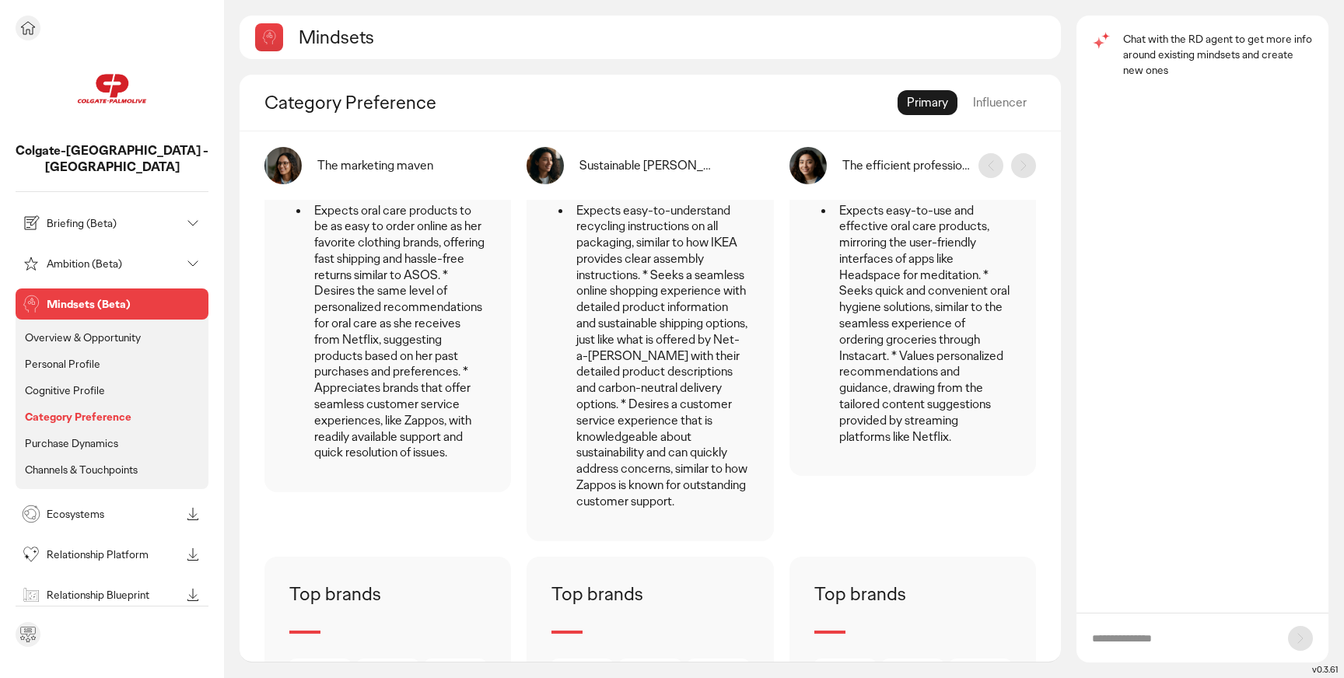
click at [89, 436] on p "Purchase Dynamics" at bounding box center [71, 443] width 93 height 14
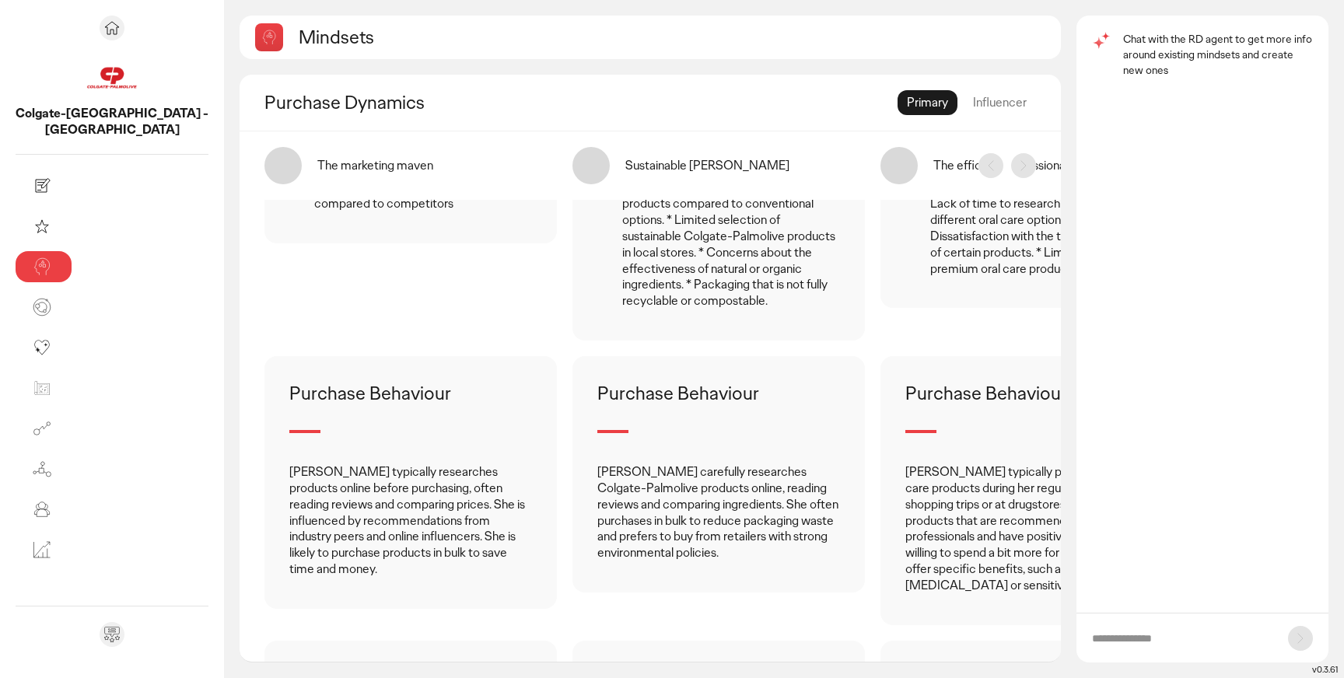
scroll to position [487, 0]
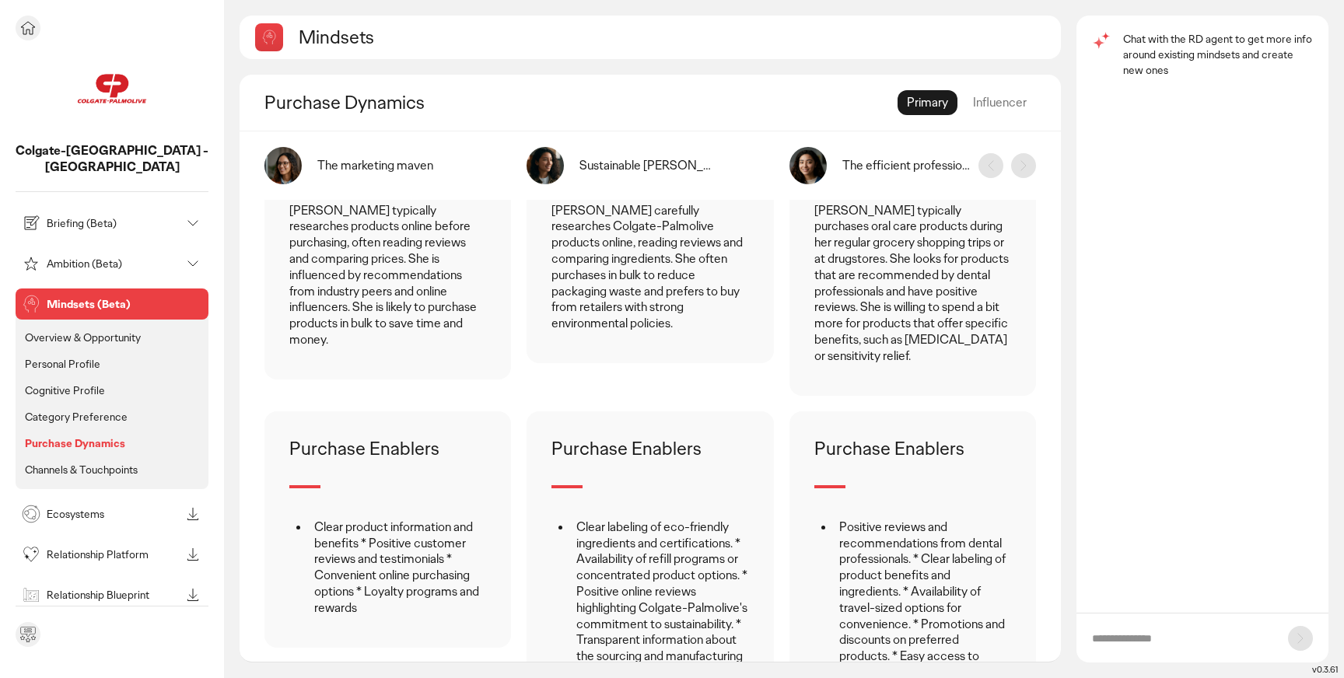
click at [75, 463] on p "Channels & Touchpoints" at bounding box center [81, 470] width 113 height 14
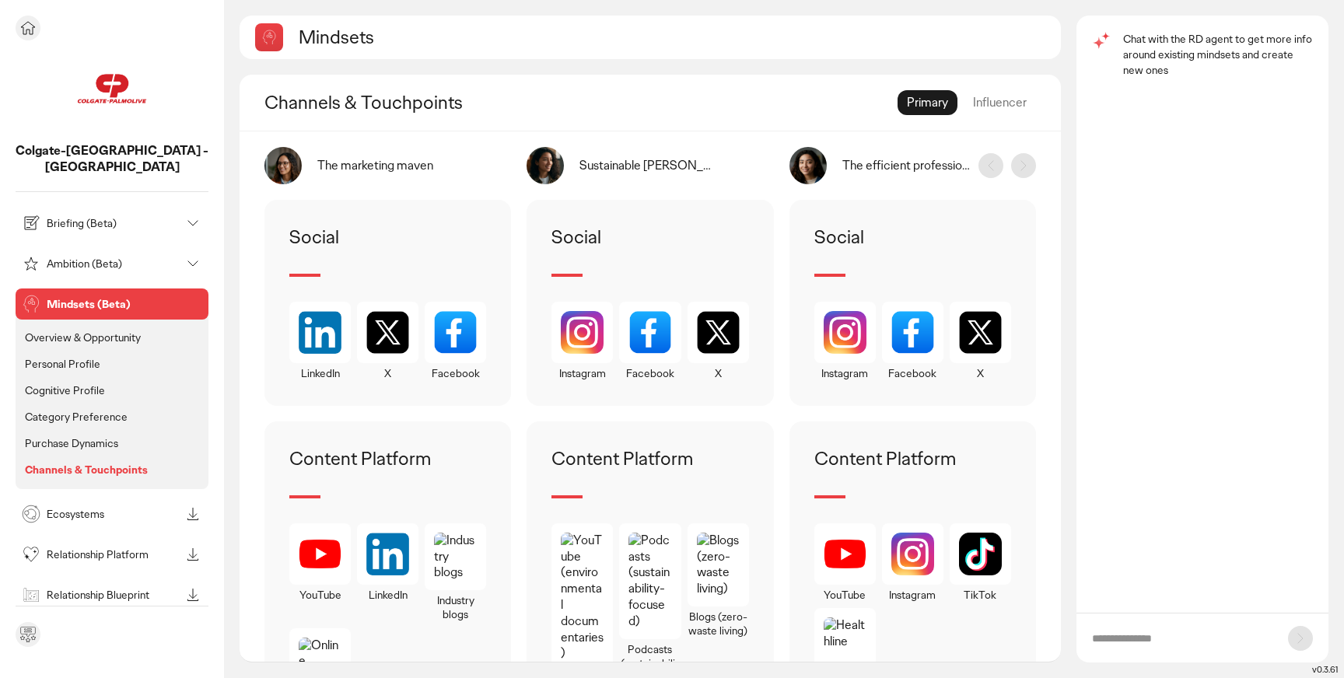
click at [84, 330] on p "Overview & Opportunity" at bounding box center [83, 337] width 116 height 14
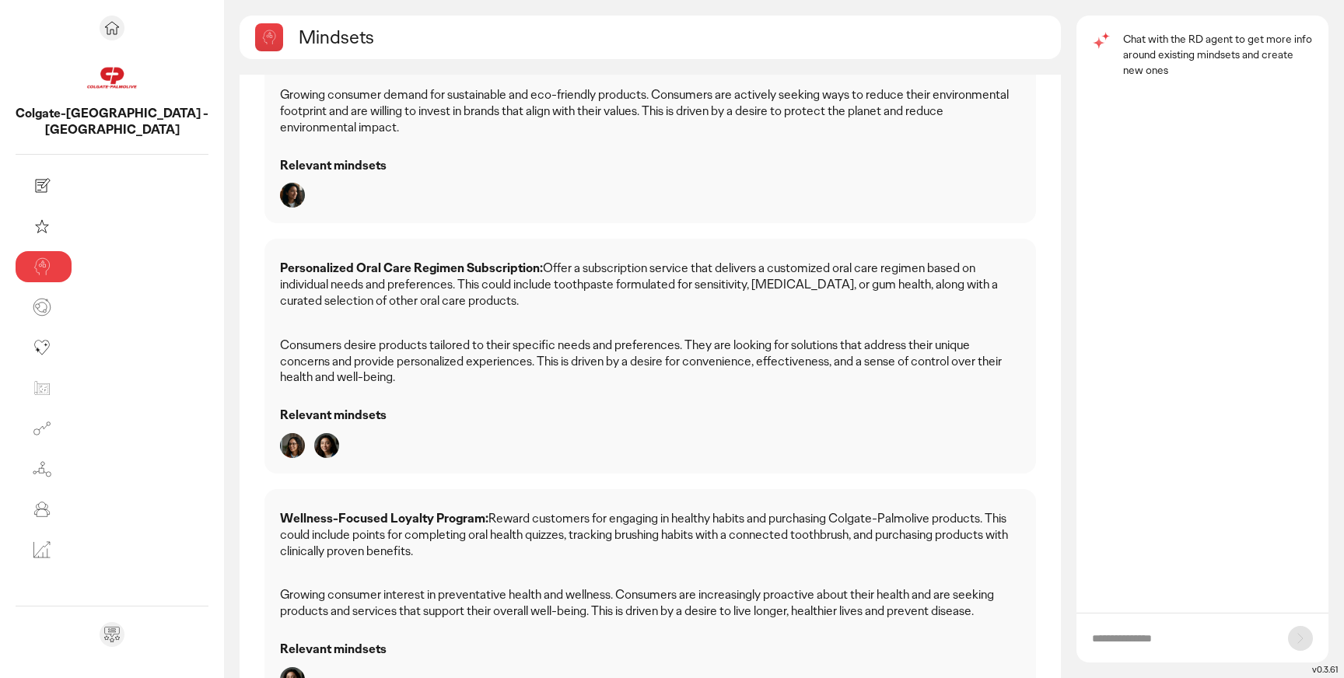
click at [398, 260] on strong "Personalized Oral Care Regimen Subscription:" at bounding box center [411, 268] width 263 height 16
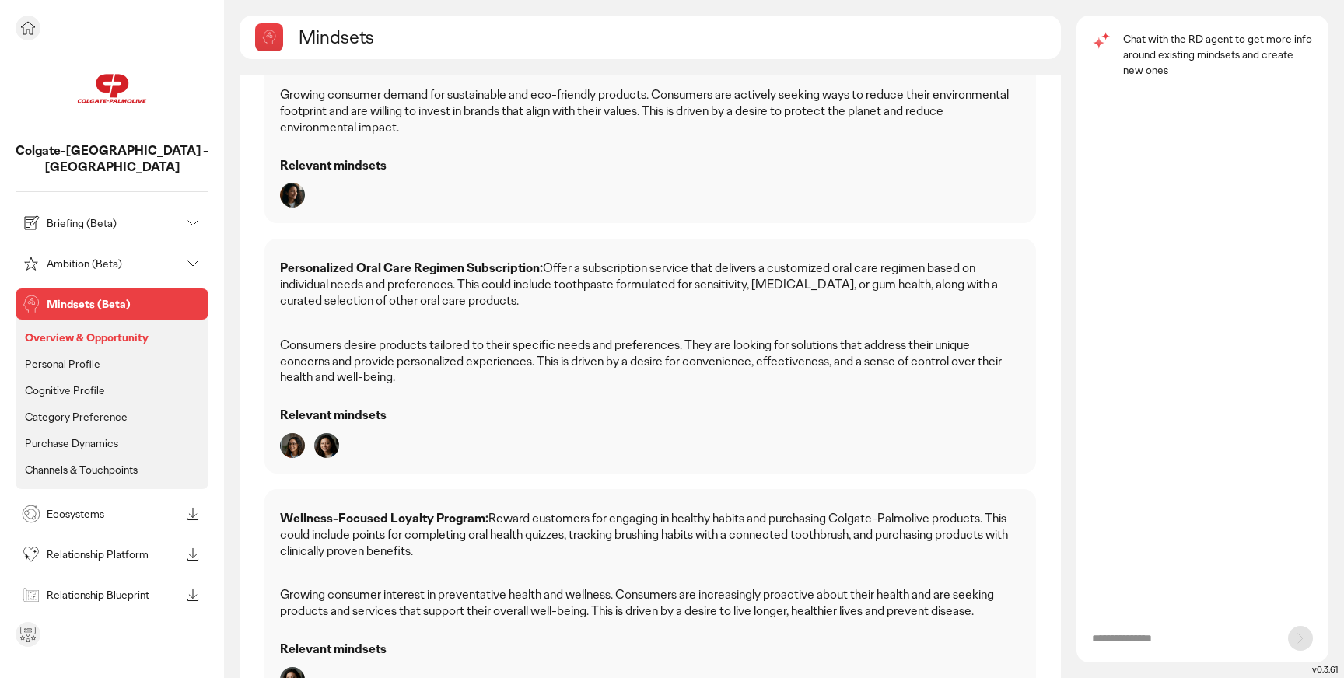
click at [99, 218] on p "Briefing (Beta)" at bounding box center [114, 223] width 134 height 11
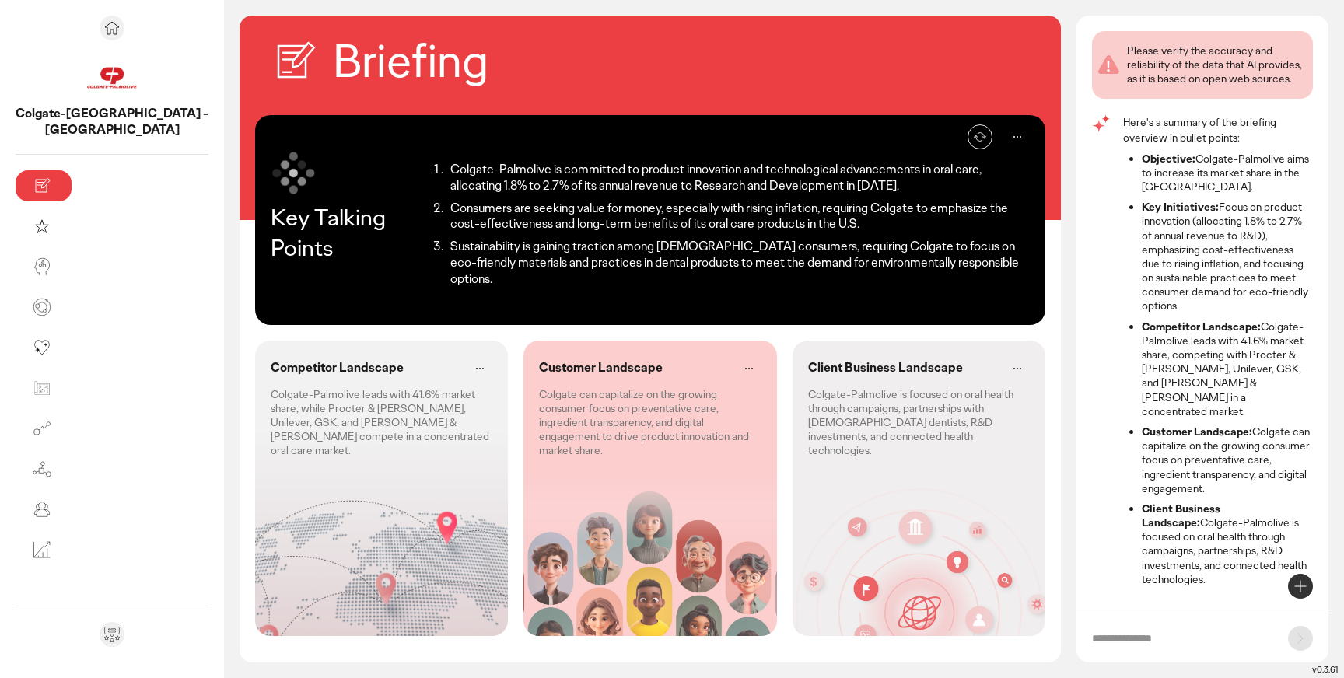
click at [418, 316] on div "Re-generate Key Talking Points Colgate-Palmolive is committed to product innova…" at bounding box center [649, 381] width 821 height 532
click at [808, 364] on div "Client Business Landscape" at bounding box center [919, 368] width 222 height 25
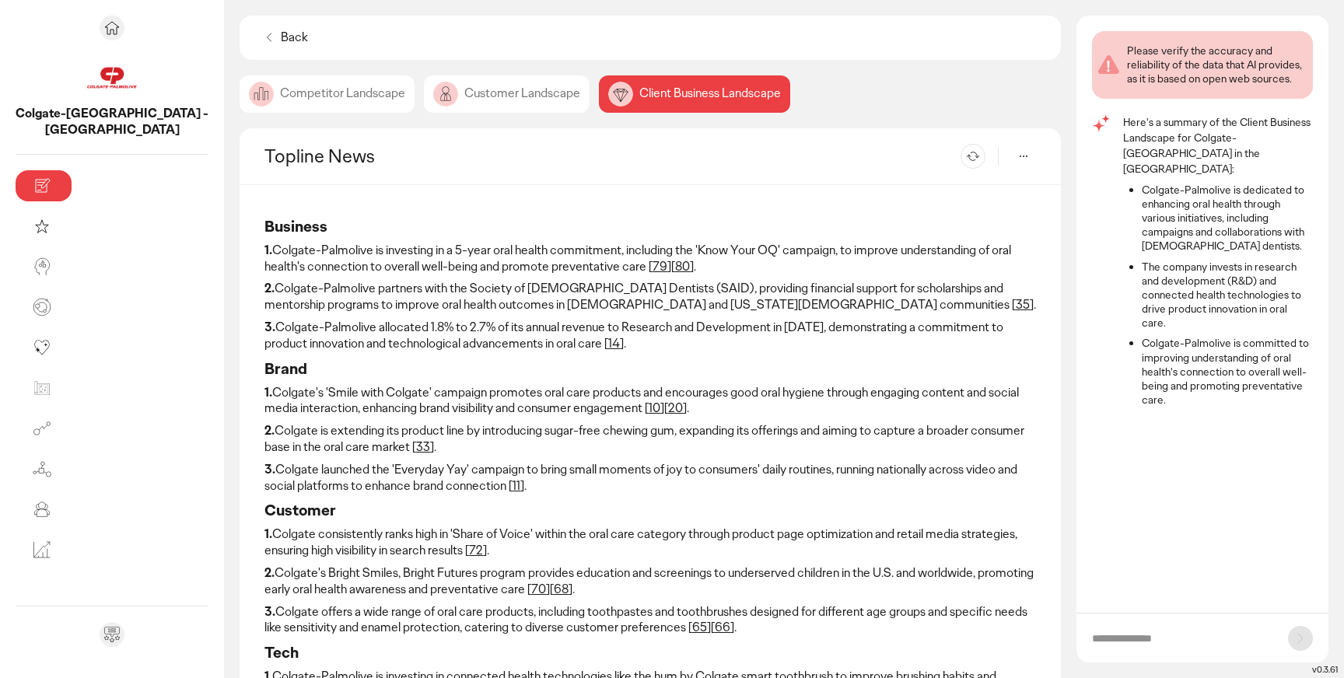
click at [542, 325] on p "3. Colgate-Palmolive allocated 1.8% to 2.7% of its annual revenue to Research a…" at bounding box center [649, 336] width 771 height 33
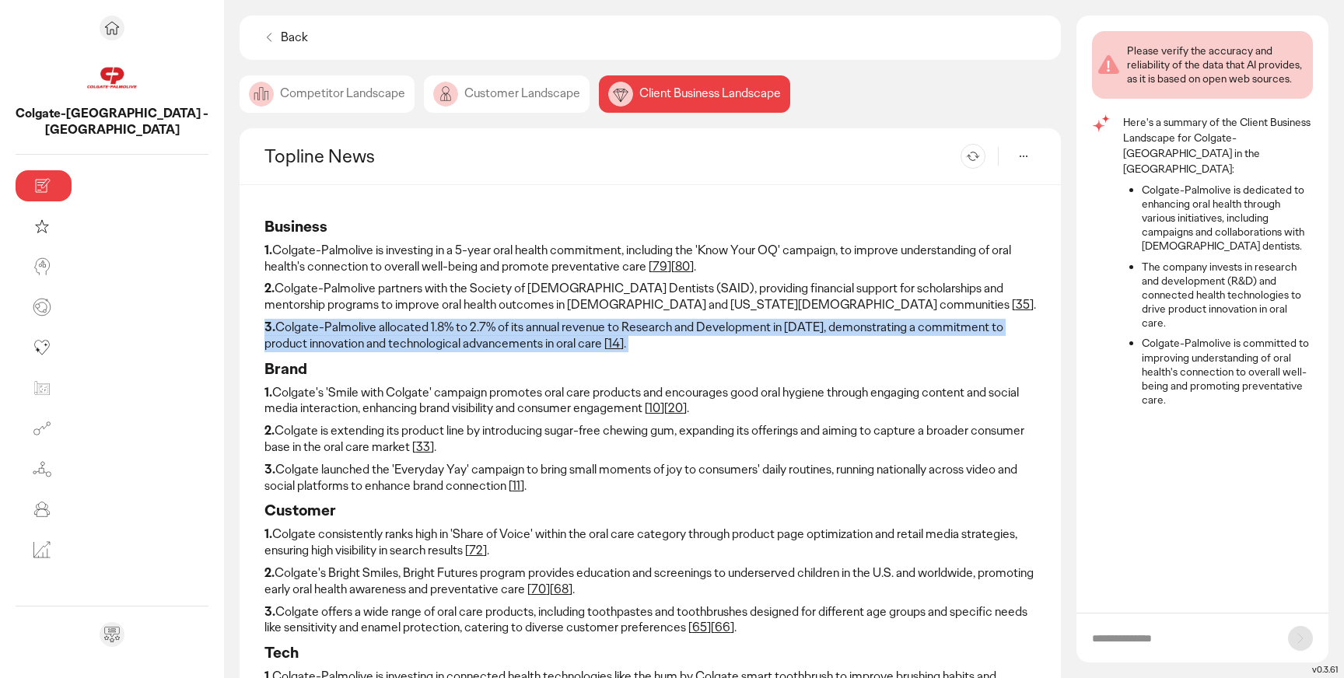
click at [542, 325] on p "3. Colgate-Palmolive allocated 1.8% to 2.7% of its annual revenue to Research a…" at bounding box center [649, 336] width 771 height 33
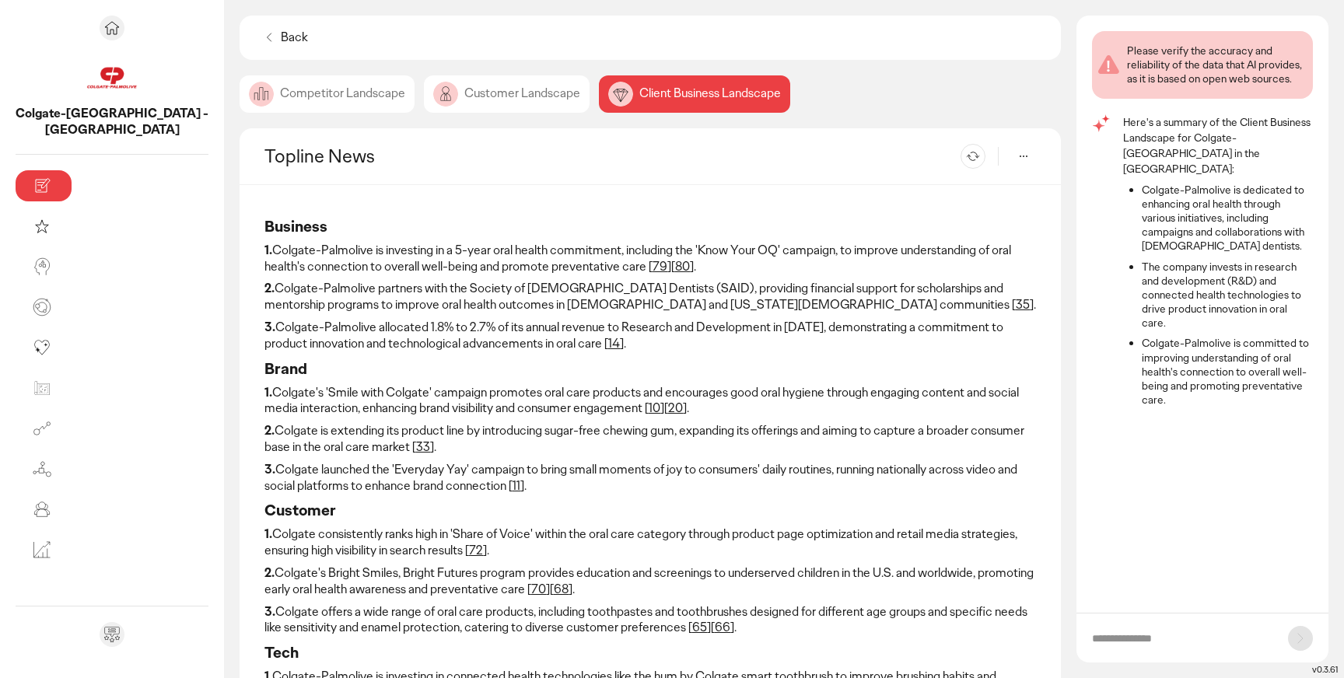
click at [290, 138] on div "Topline News Re-generate" at bounding box center [649, 156] width 821 height 57
click at [281, 37] on p "Back" at bounding box center [294, 38] width 27 height 16
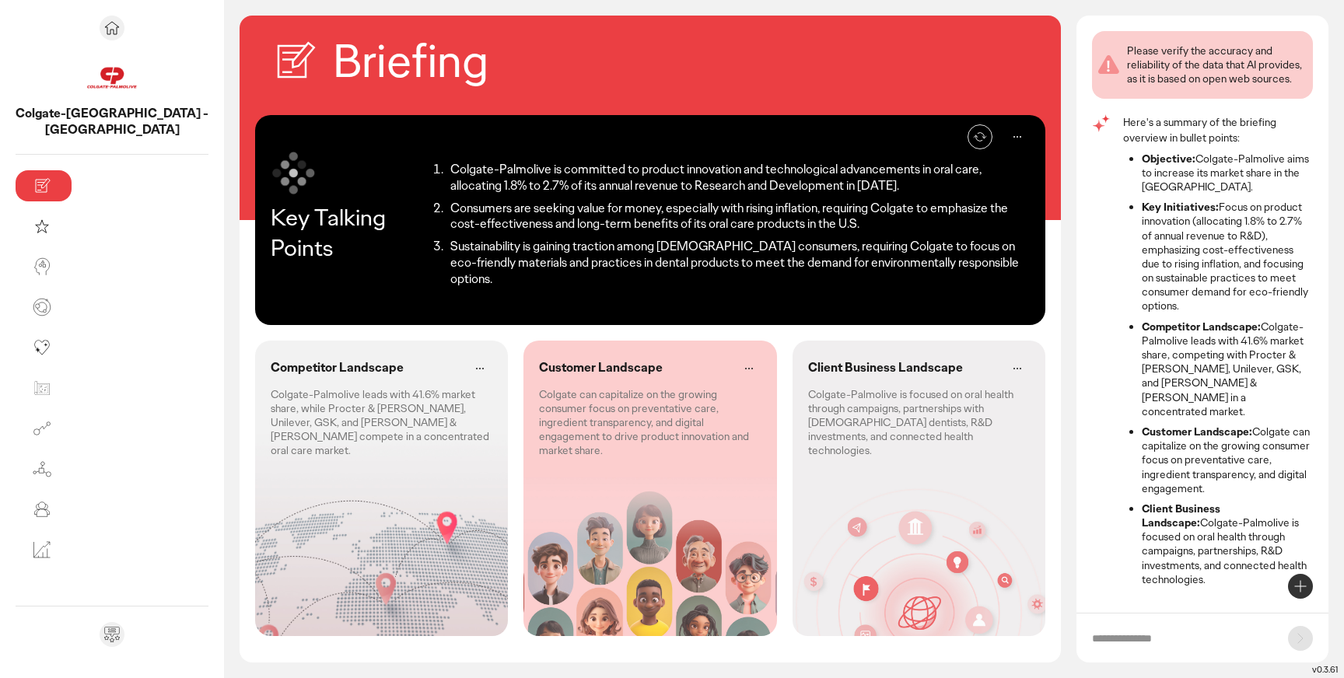
click at [367, 306] on div "Re-generate Key Talking Points Colgate-Palmolive is committed to product innova…" at bounding box center [650, 220] width 790 height 210
click at [809, 410] on p "Colgate-Palmolive is focused on oral health through campaigns, partnerships wit…" at bounding box center [919, 422] width 222 height 71
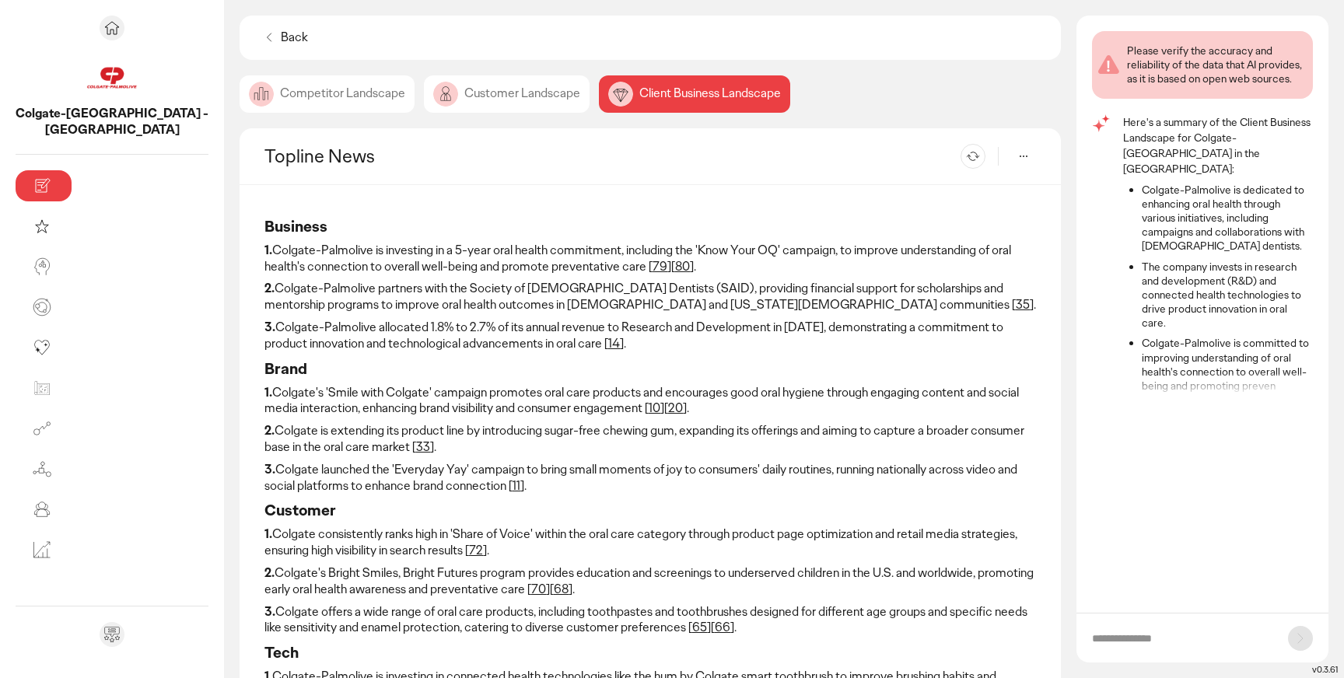
click at [585, 256] on p "1. Colgate-Palmolive is investing in a 5-year oral health commitment, including…" at bounding box center [649, 259] width 771 height 33
click at [554, 397] on p "1. Colgate's 'Smile with Colgate' campaign promotes oral care products and enco…" at bounding box center [649, 401] width 771 height 33
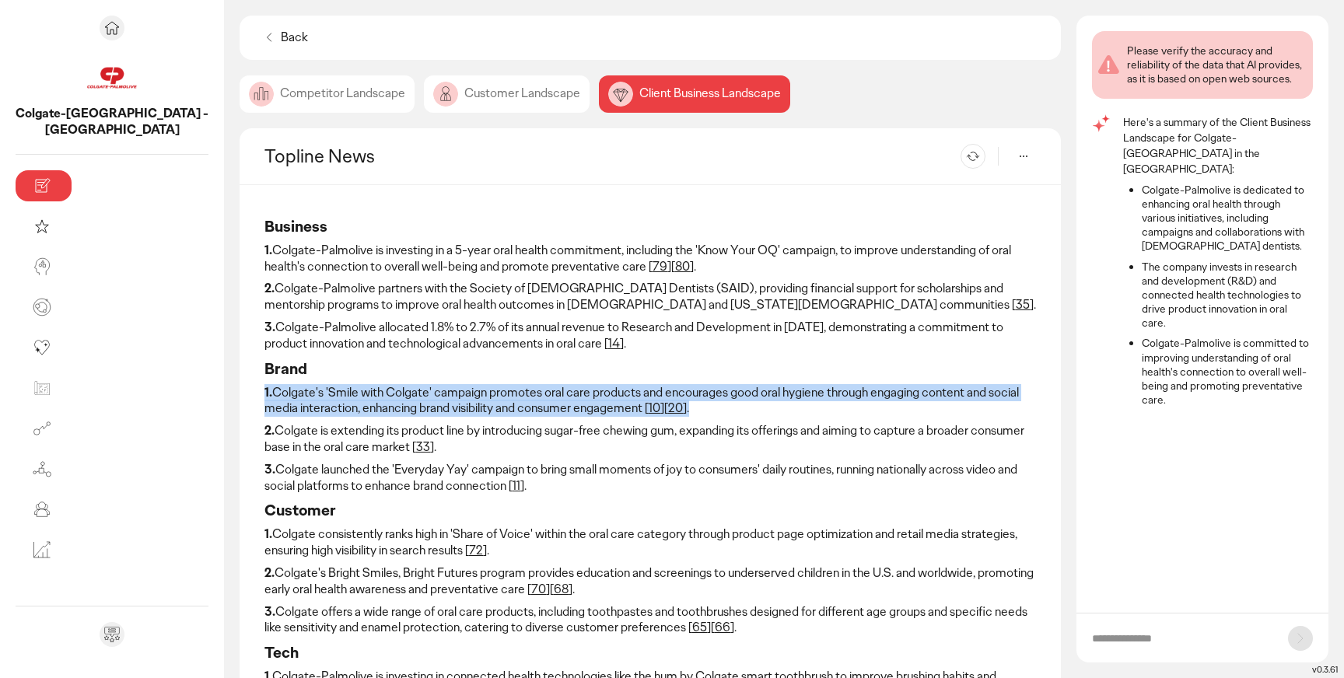
click at [554, 397] on p "1. Colgate's 'Smile with Colgate' campaign promotes oral care products and enco…" at bounding box center [649, 401] width 771 height 33
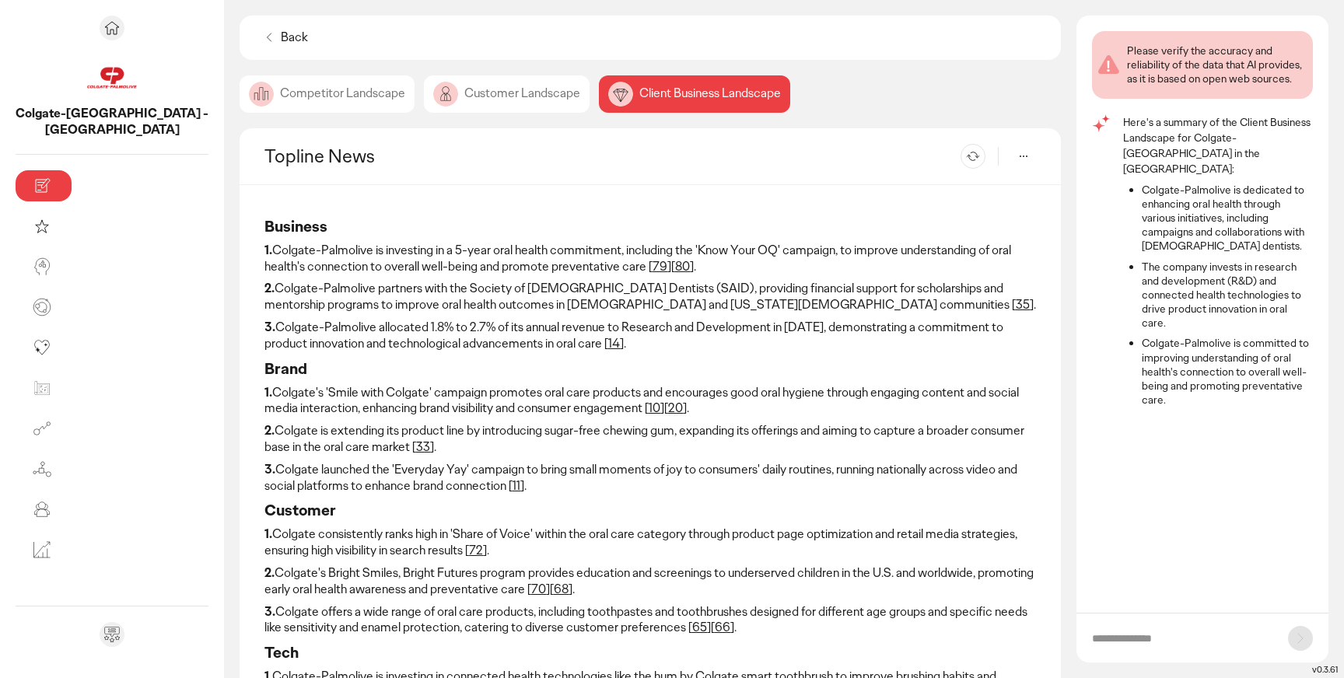
click at [592, 504] on h3 "Customer" at bounding box center [649, 510] width 771 height 20
